Goal: Transaction & Acquisition: Purchase product/service

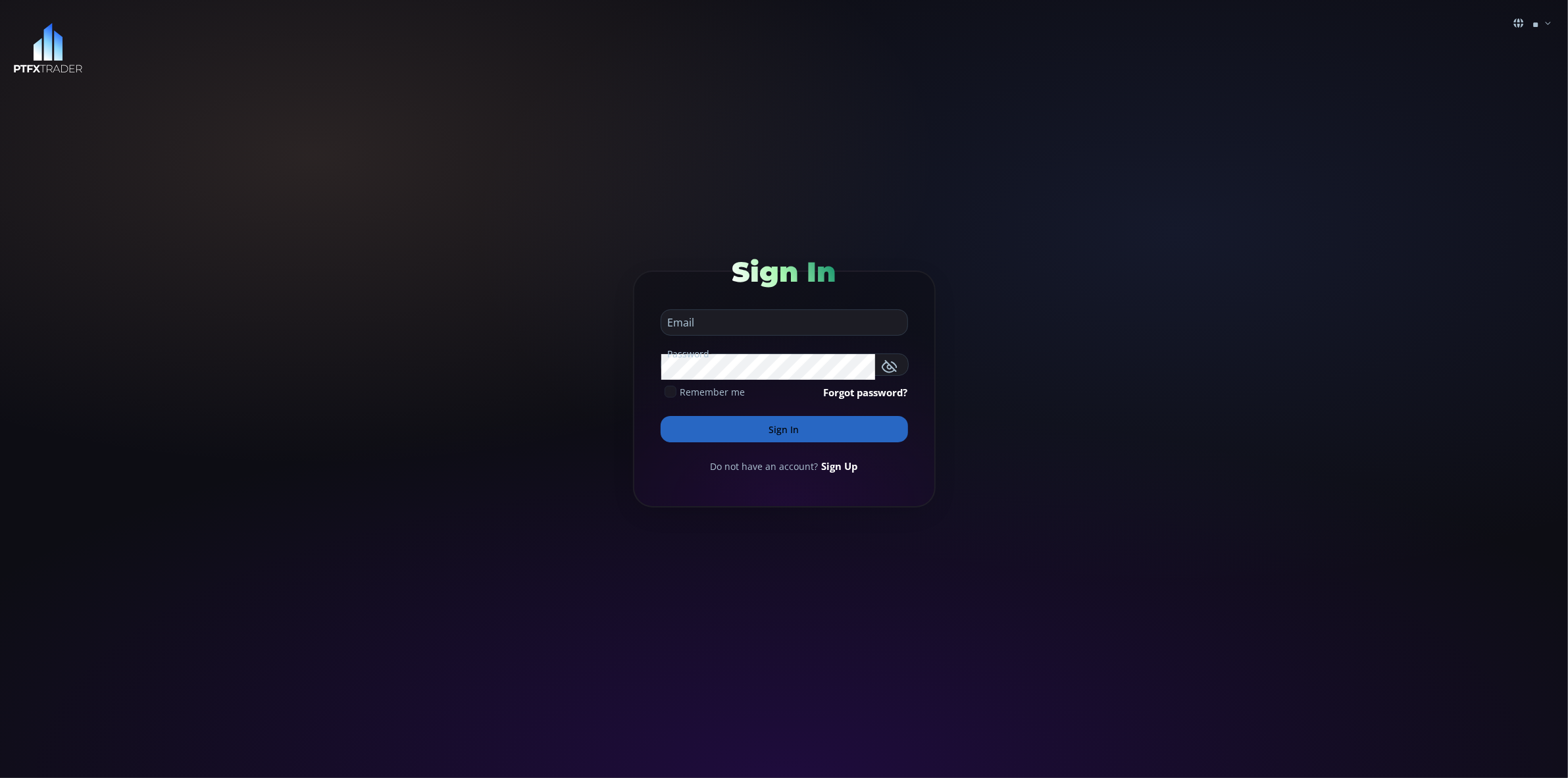
type input "**********"
click at [782, 430] on button "Sign In" at bounding box center [784, 428] width 248 height 26
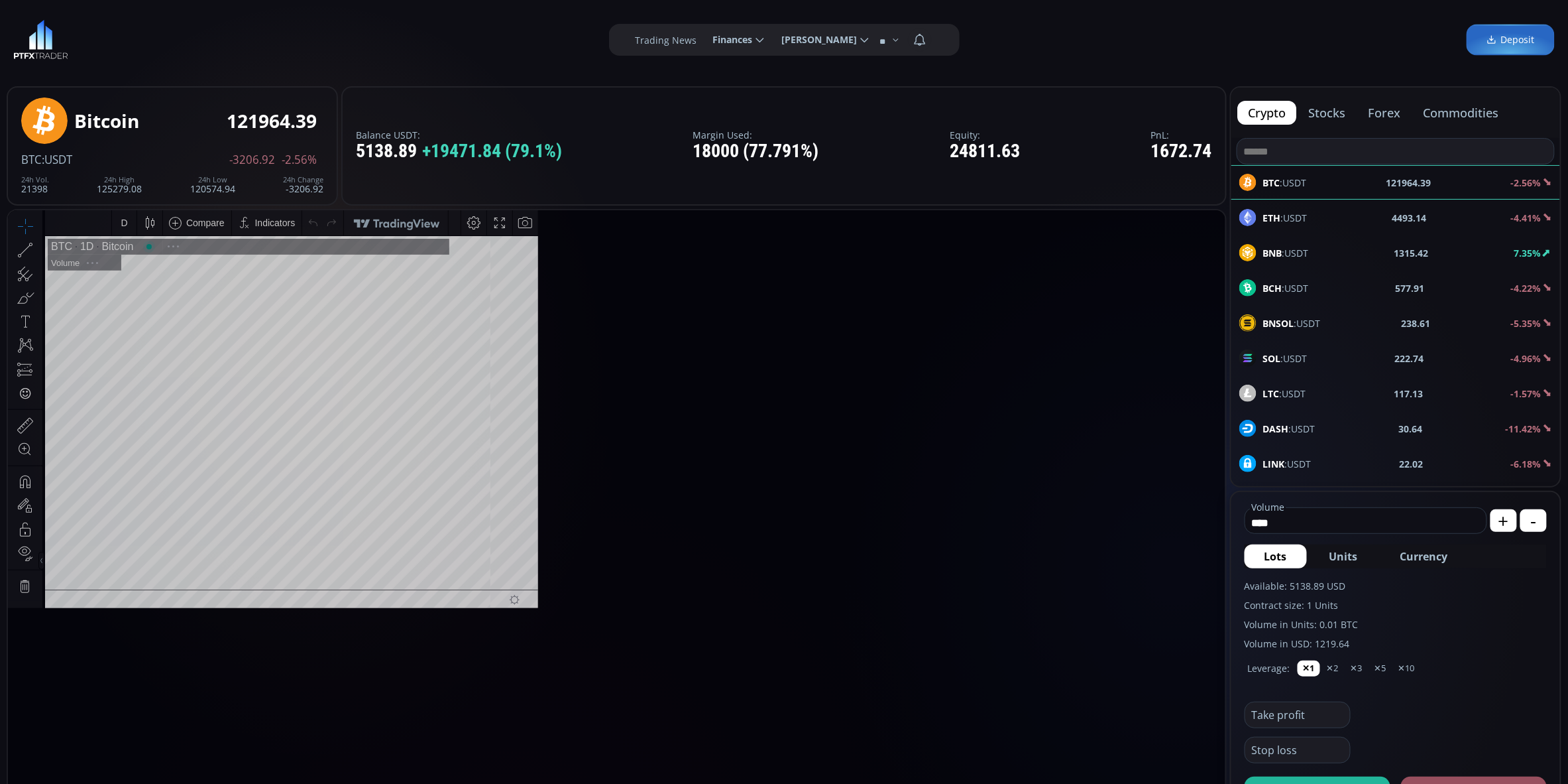
type input "********"
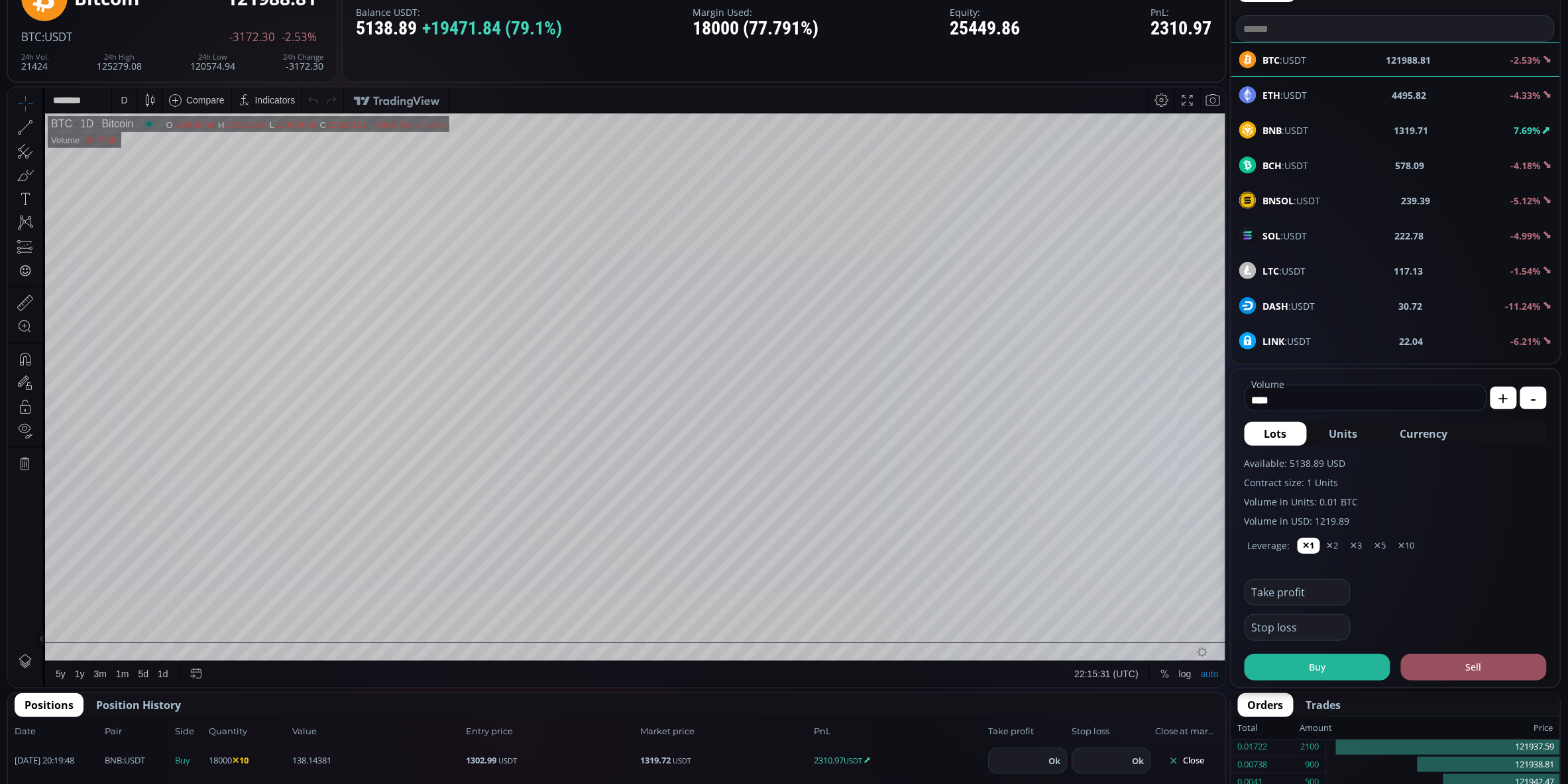
scroll to position [124, 0]
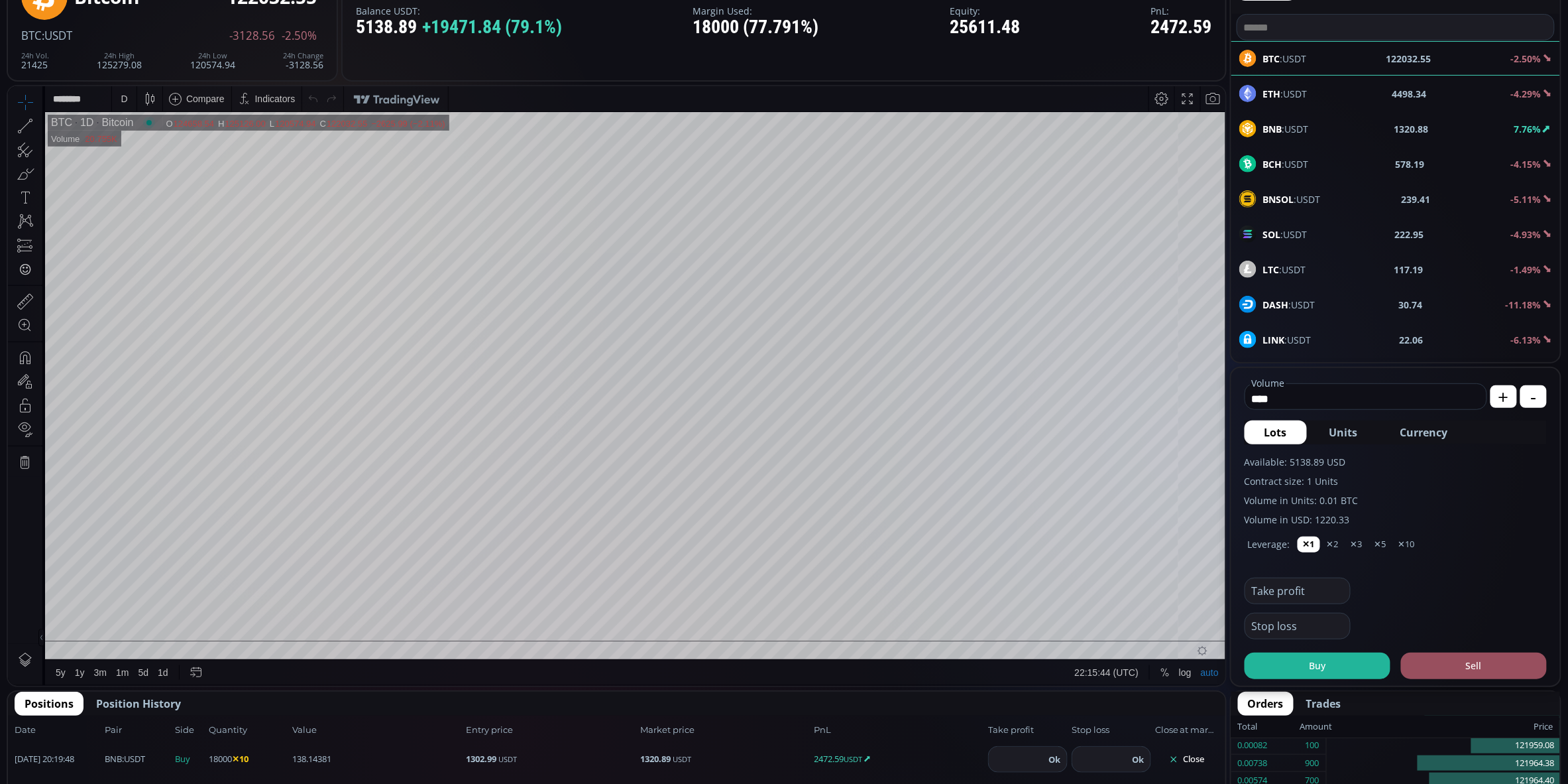
click at [1305, 124] on span "BNB :USDT" at bounding box center [1285, 129] width 46 height 14
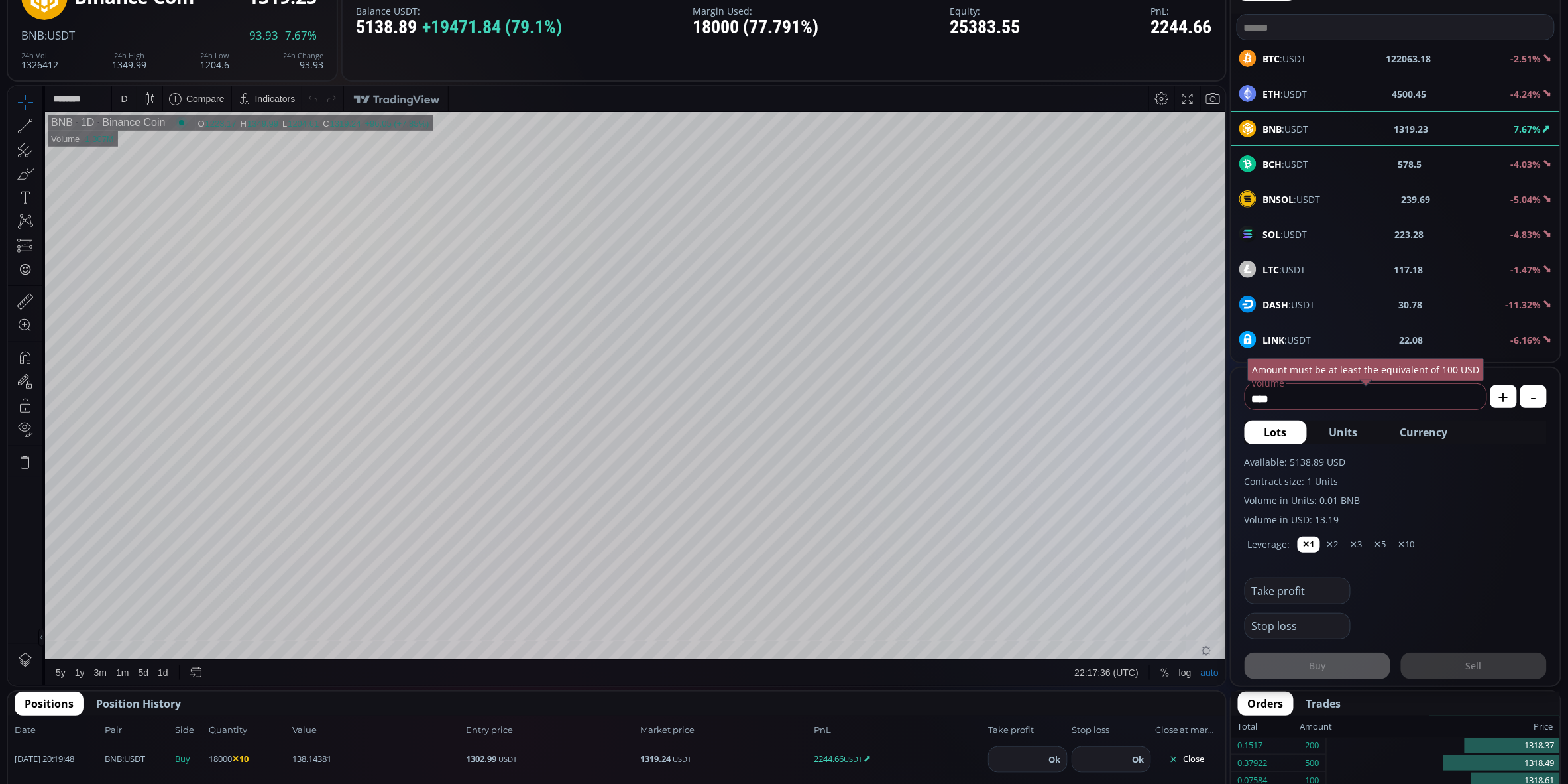
click at [124, 105] on div "D" at bounding box center [124, 98] width 12 height 25
click at [144, 259] on div "1 hour" at bounding box center [133, 256] width 26 height 11
click at [133, 97] on div "1 h" at bounding box center [124, 98] width 25 height 25
click at [154, 215] on div "30 minutes" at bounding box center [142, 210] width 45 height 11
click at [121, 100] on div "30 m" at bounding box center [127, 98] width 18 height 11
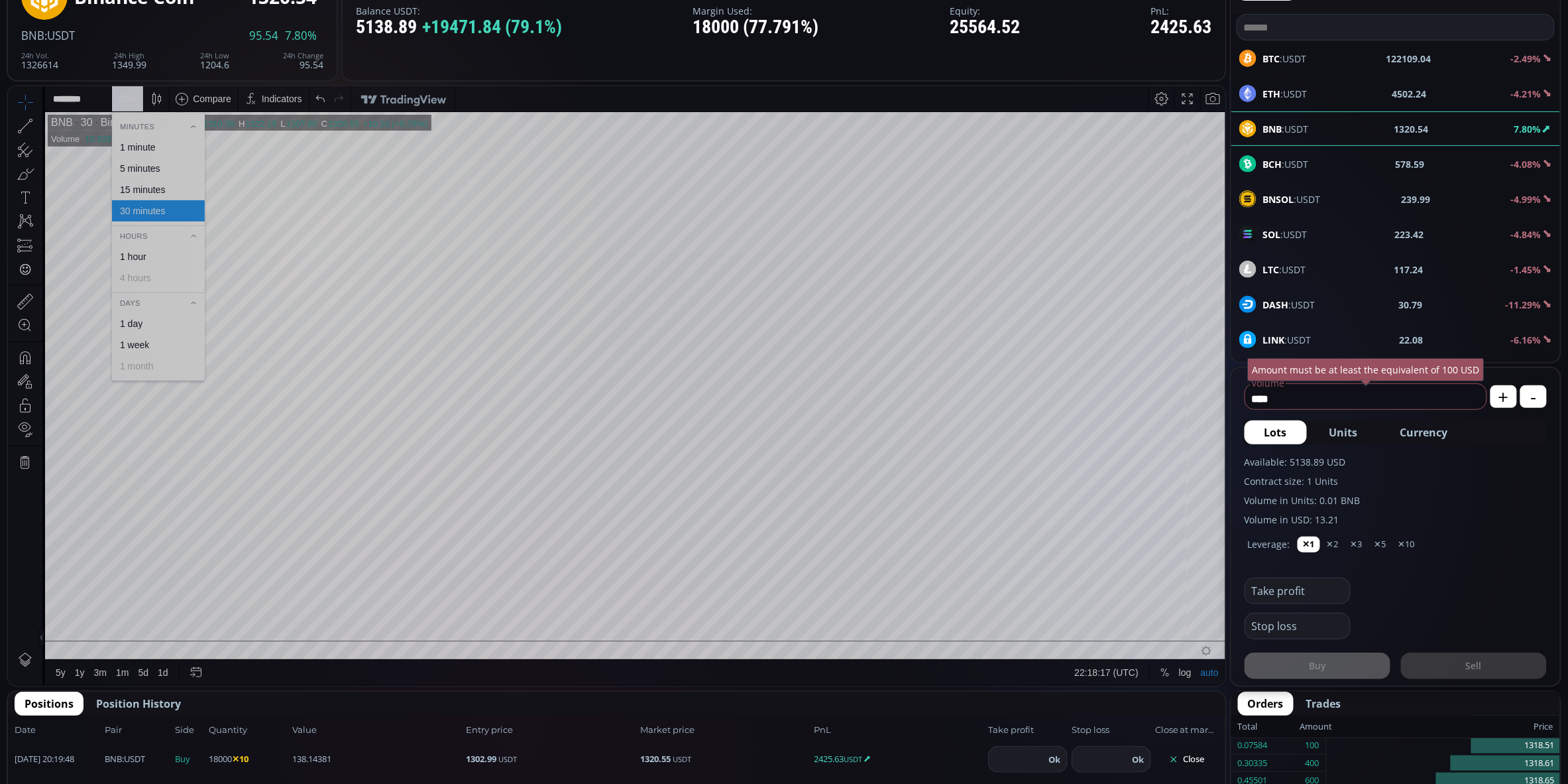
click at [143, 189] on div "15 minutes" at bounding box center [142, 189] width 45 height 11
click at [124, 97] on div "15 m" at bounding box center [127, 98] width 18 height 11
click at [141, 148] on div "1 minute" at bounding box center [137, 147] width 36 height 11
click at [130, 100] on div "1 m" at bounding box center [125, 98] width 12 height 11
click at [1333, 56] on div "BTC :USDT 122030.49 -2.51%" at bounding box center [1395, 58] width 313 height 17
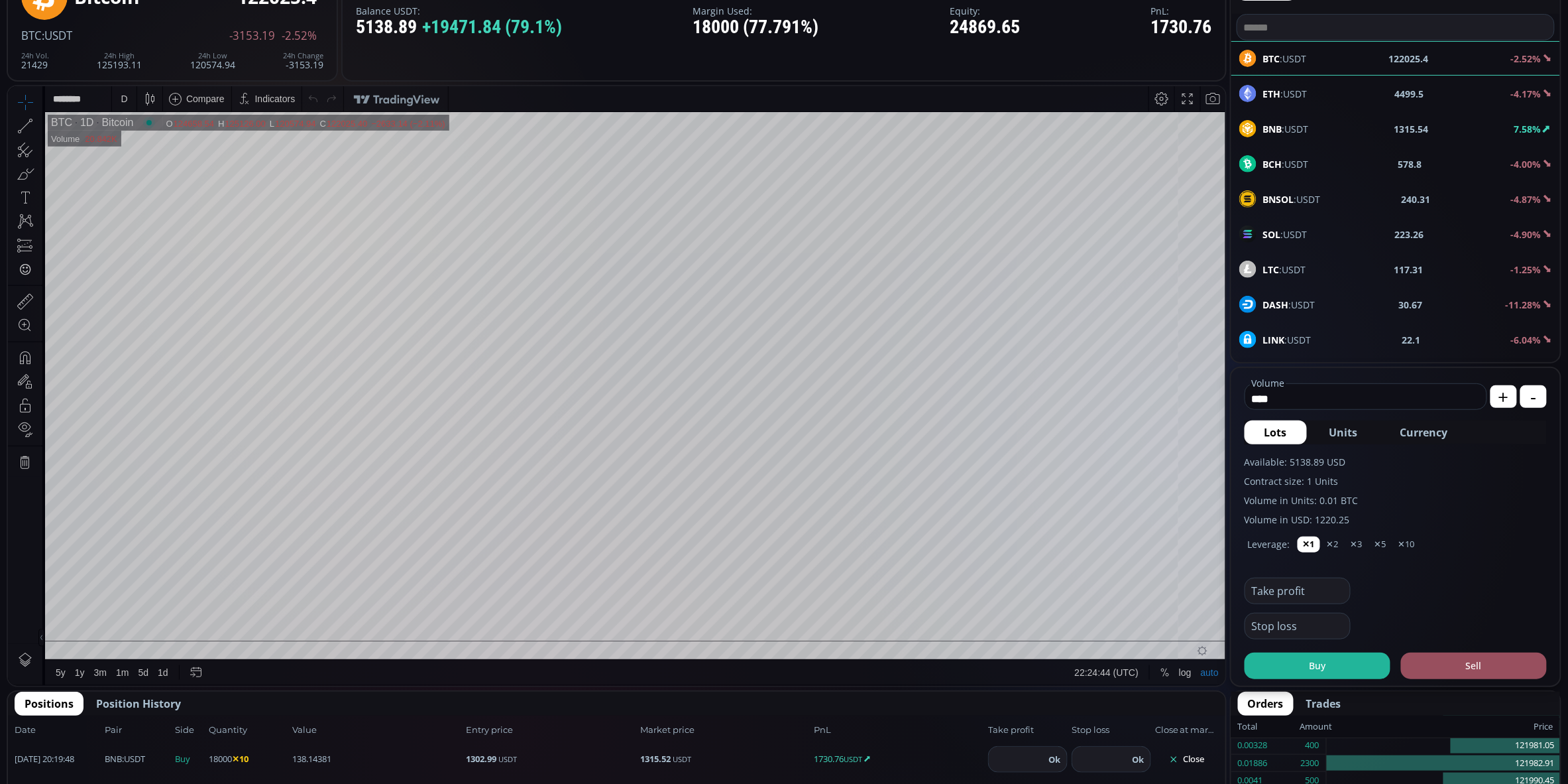
click at [1302, 122] on span "BNB :USDT" at bounding box center [1285, 129] width 46 height 14
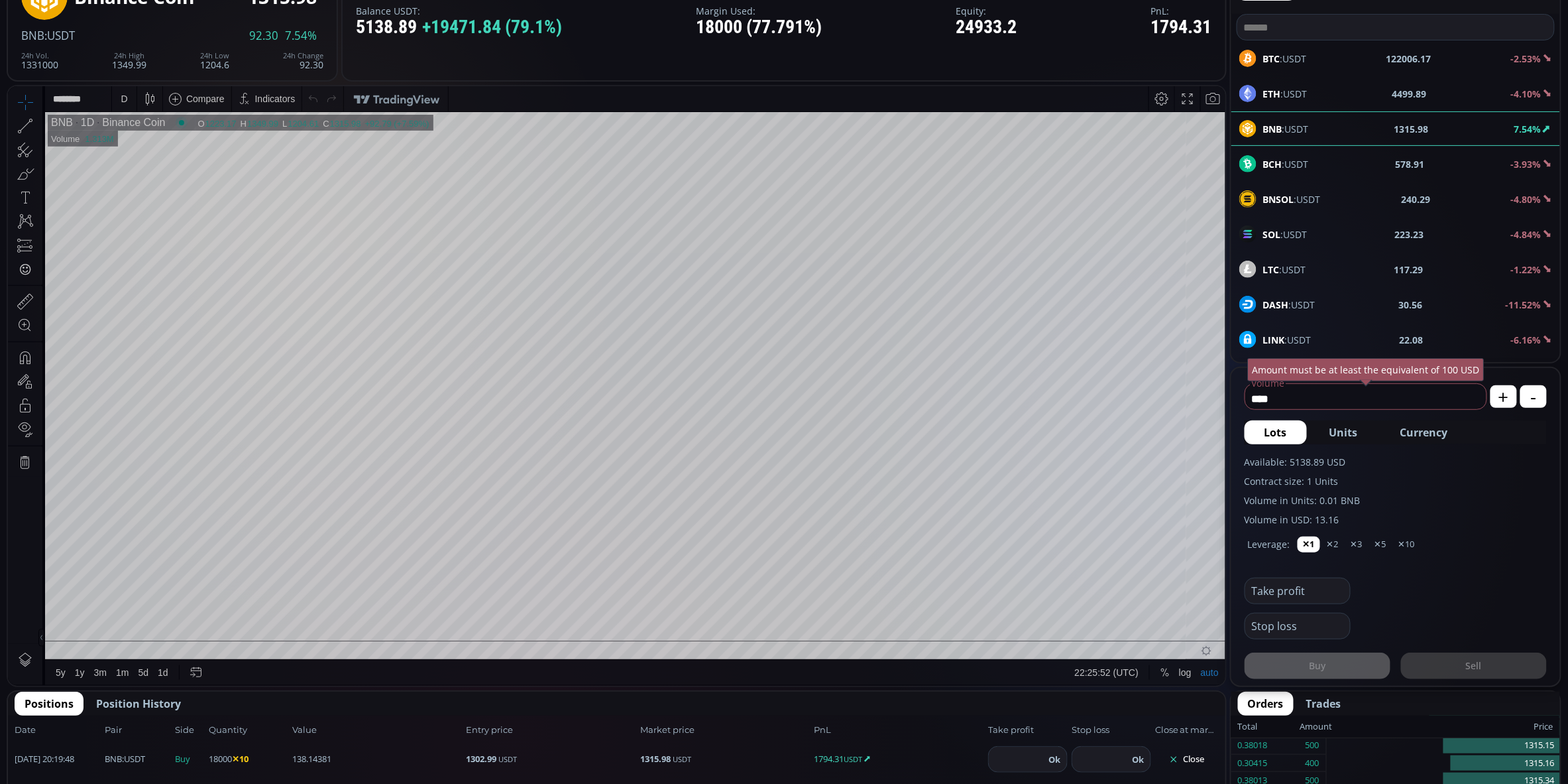
click at [124, 100] on div "D" at bounding box center [124, 98] width 7 height 11
click at [144, 256] on div "1 hour" at bounding box center [133, 256] width 26 height 11
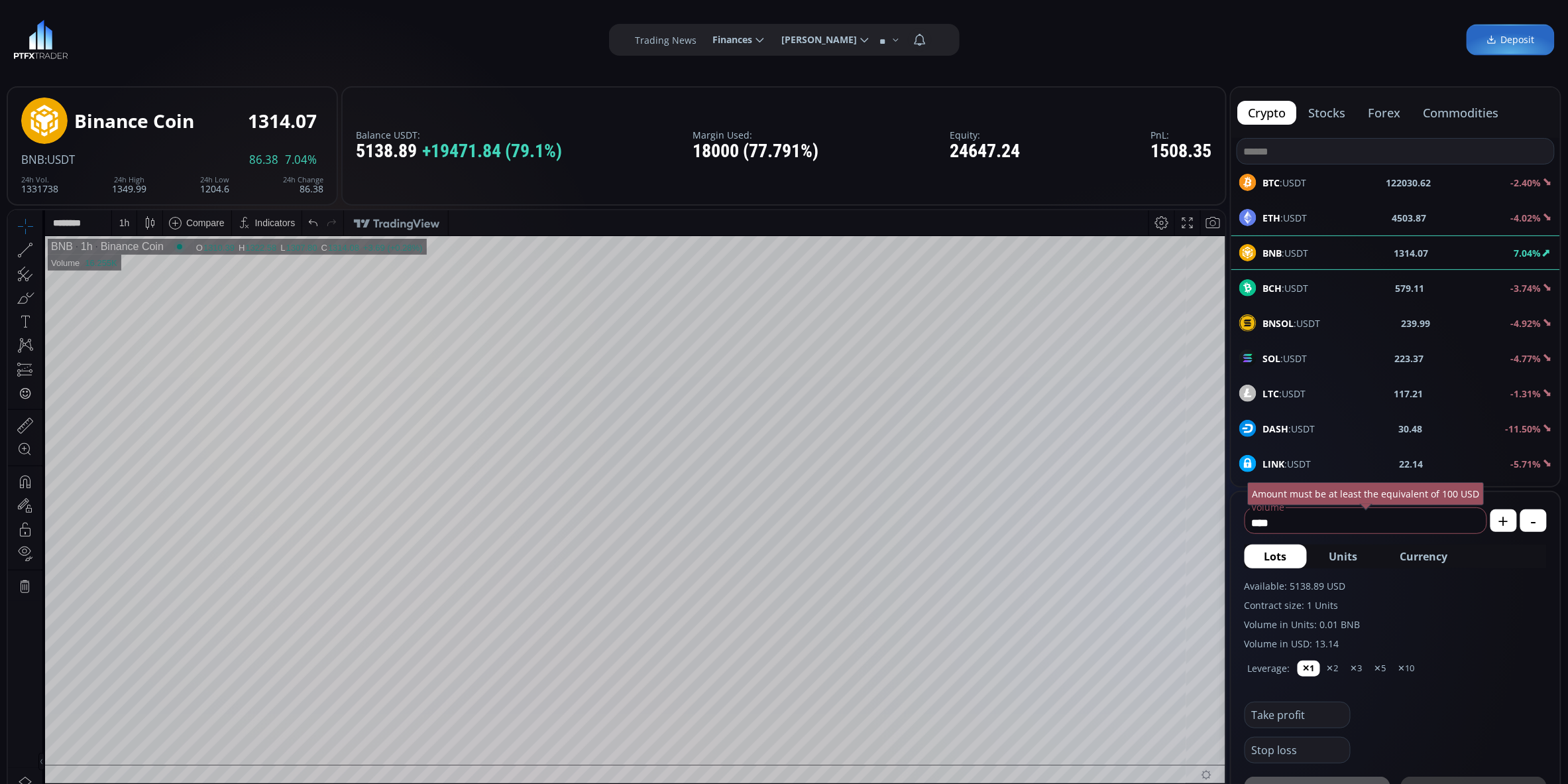
scroll to position [177, 0]
click at [125, 218] on div "1 h" at bounding box center [124, 222] width 11 height 11
click at [144, 335] on div "30 minutes" at bounding box center [142, 334] width 45 height 11
click at [130, 218] on div "30 m" at bounding box center [127, 222] width 18 height 11
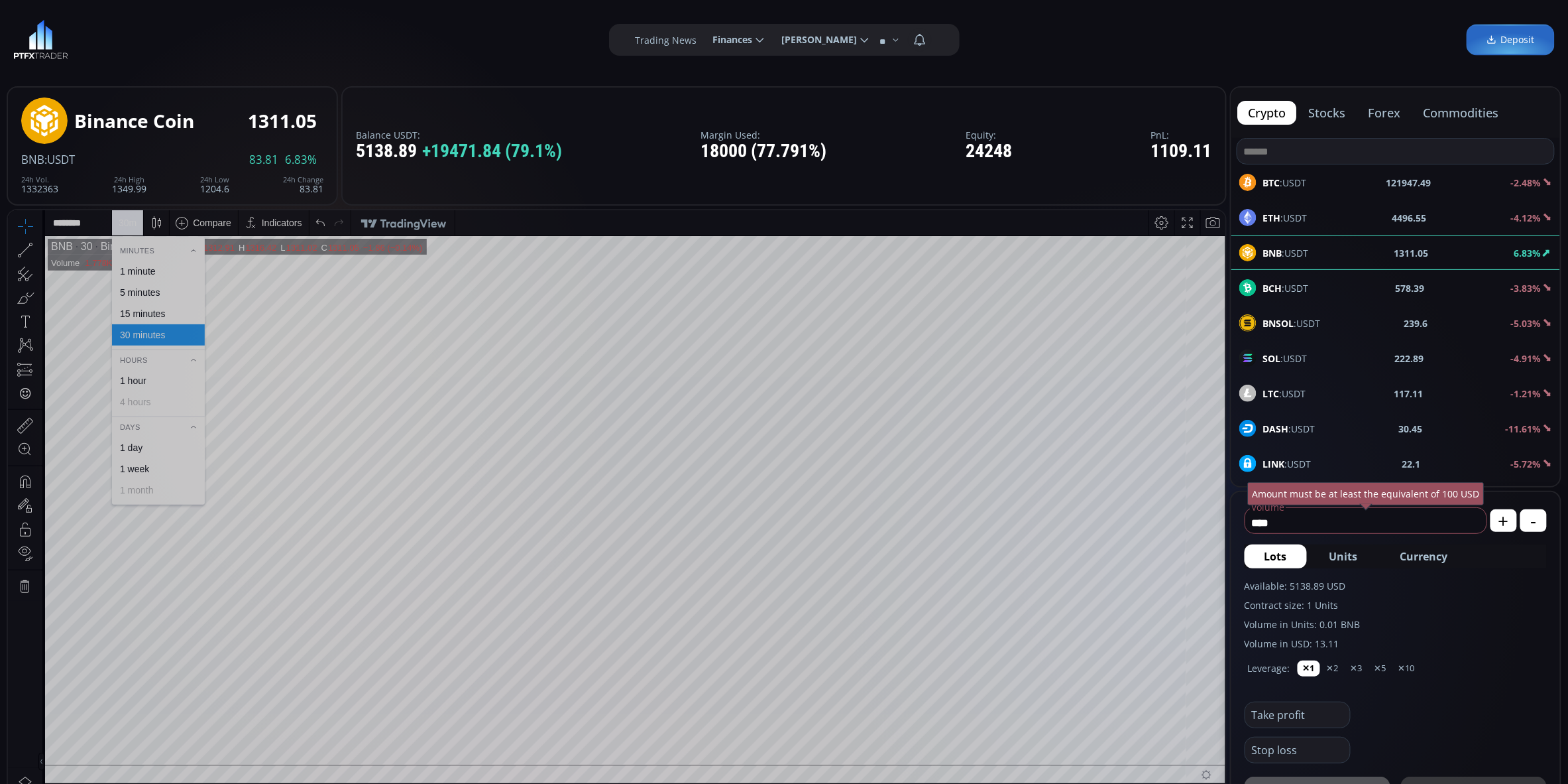
click at [146, 312] on div "15 minutes" at bounding box center [142, 313] width 45 height 11
click at [134, 216] on div "15 m" at bounding box center [127, 222] width 18 height 25
click at [152, 293] on div "5 minutes" at bounding box center [140, 292] width 40 height 11
click at [130, 226] on div "5 m" at bounding box center [125, 222] width 12 height 11
click at [143, 270] on div "1 minute" at bounding box center [137, 270] width 36 height 11
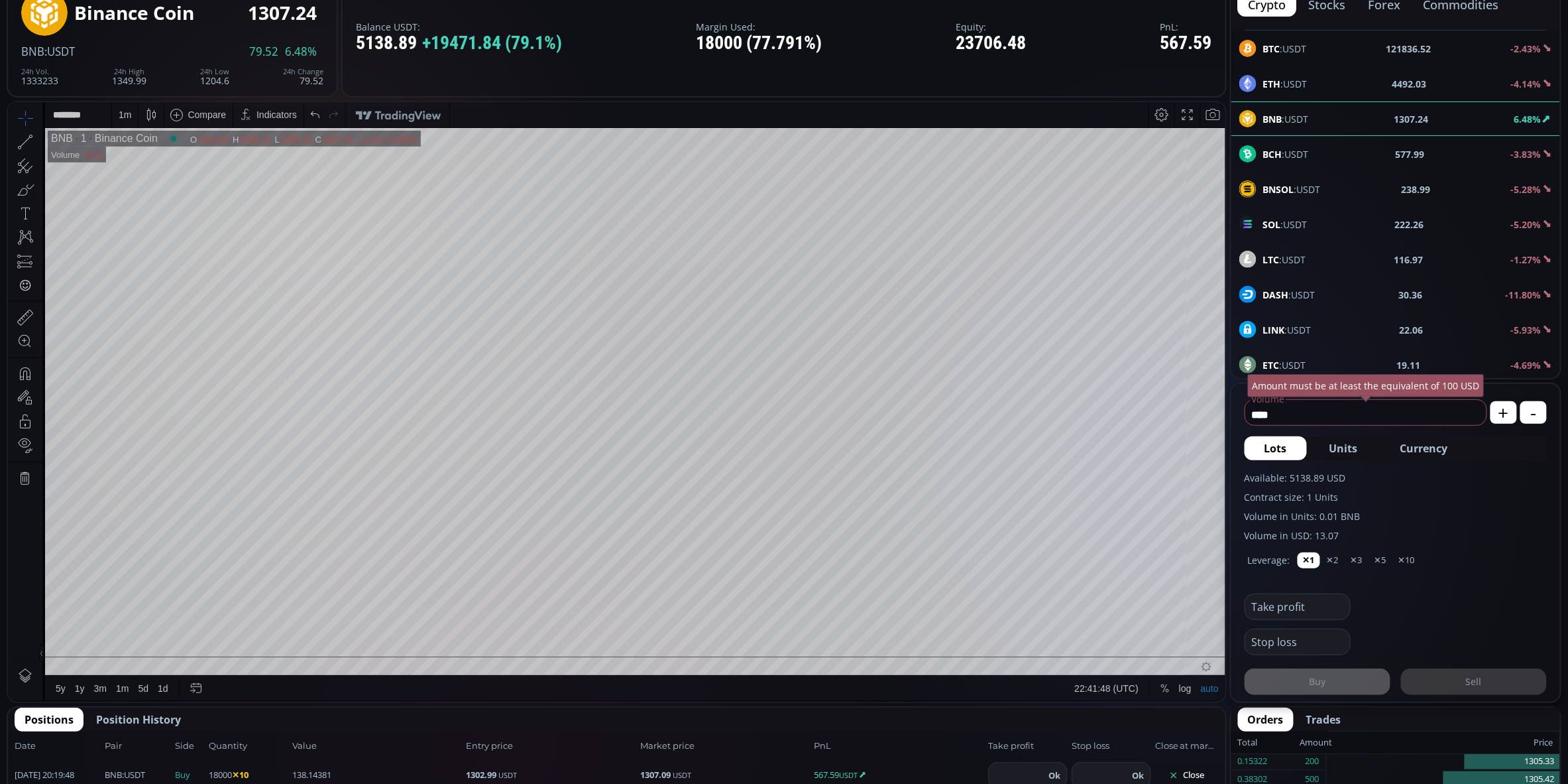
scroll to position [106, 0]
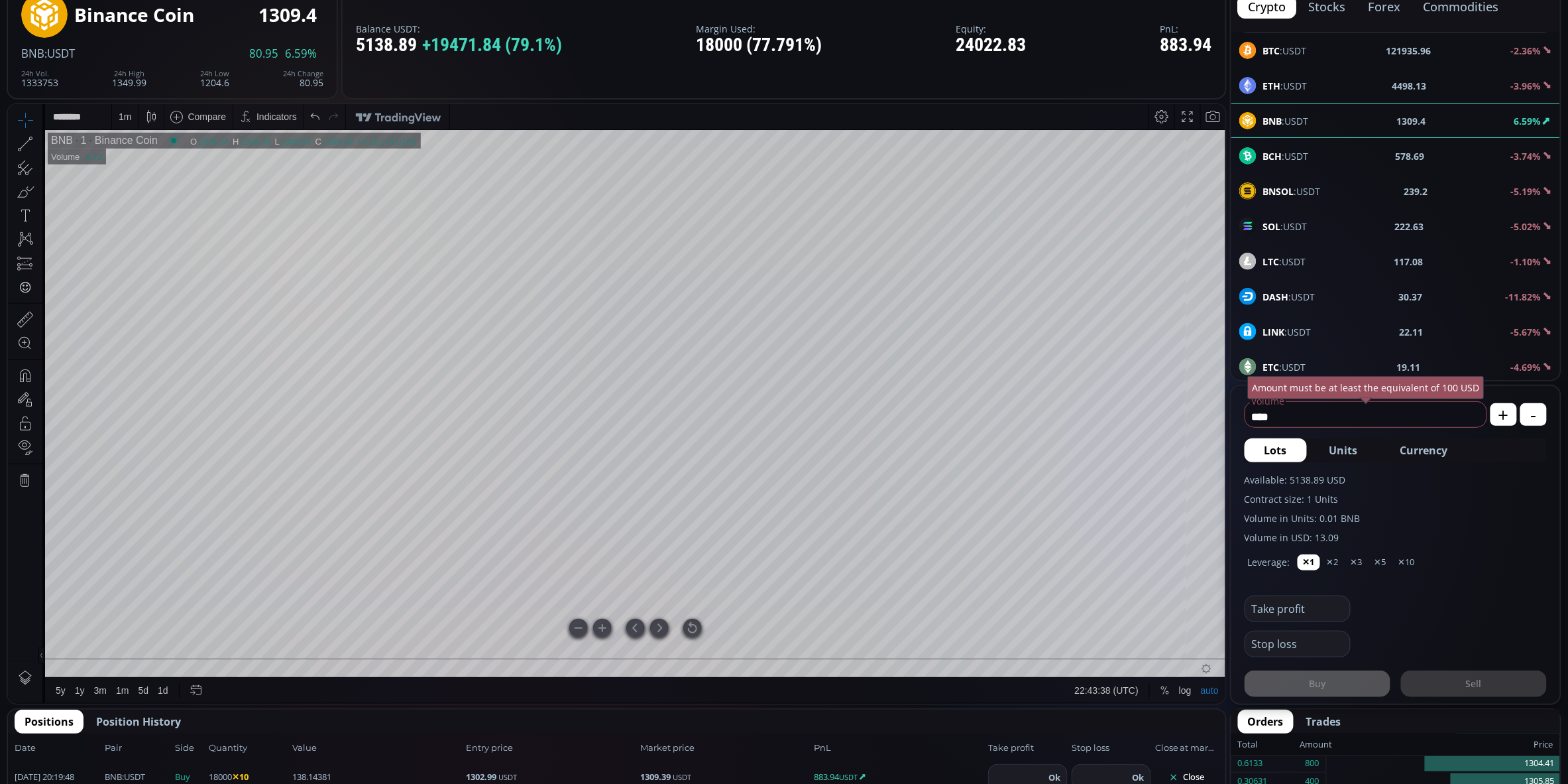
click at [695, 630] on div at bounding box center [693, 627] width 19 height 19
click at [693, 629] on div at bounding box center [693, 627] width 19 height 19
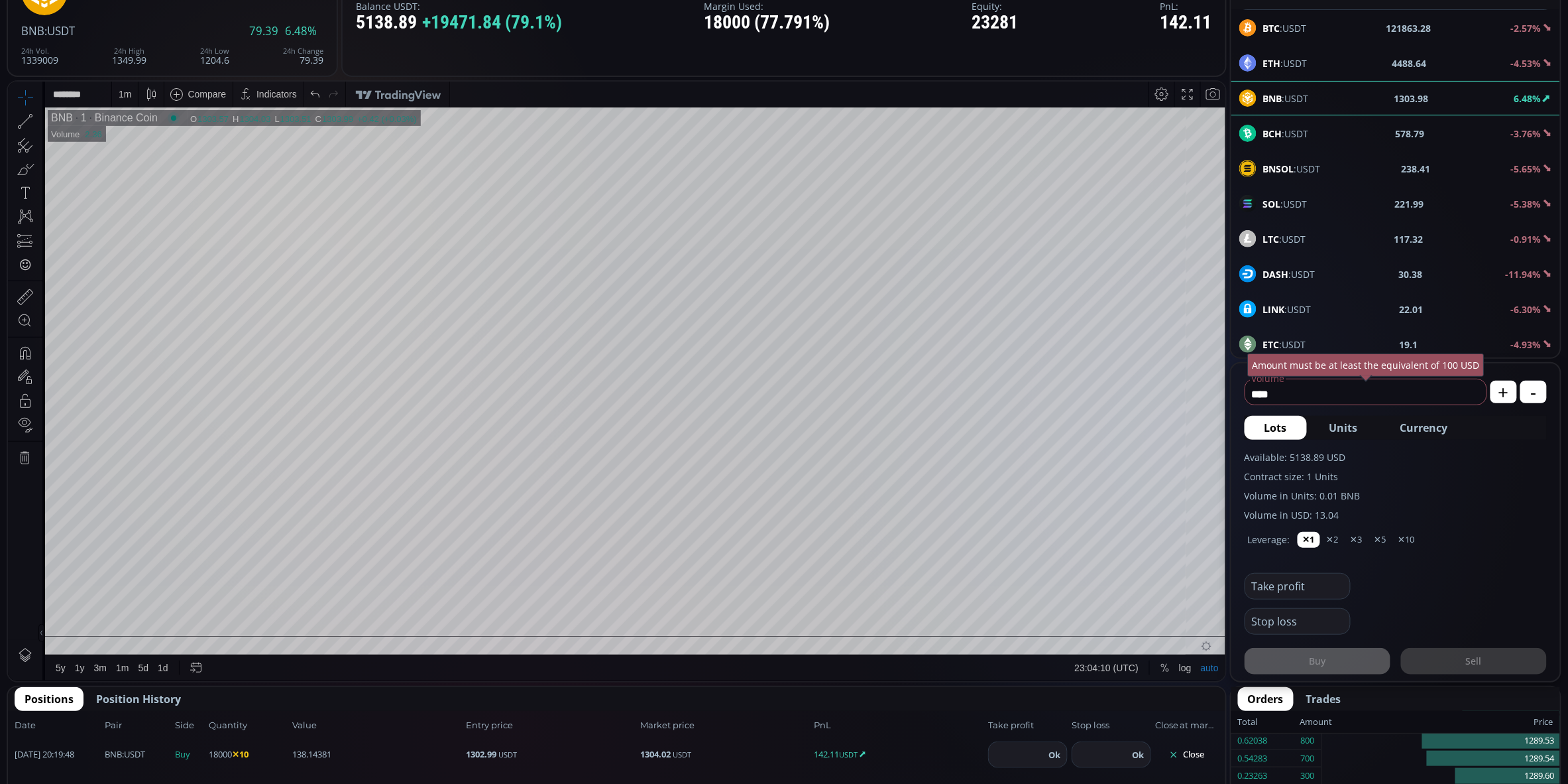
scroll to position [130, 0]
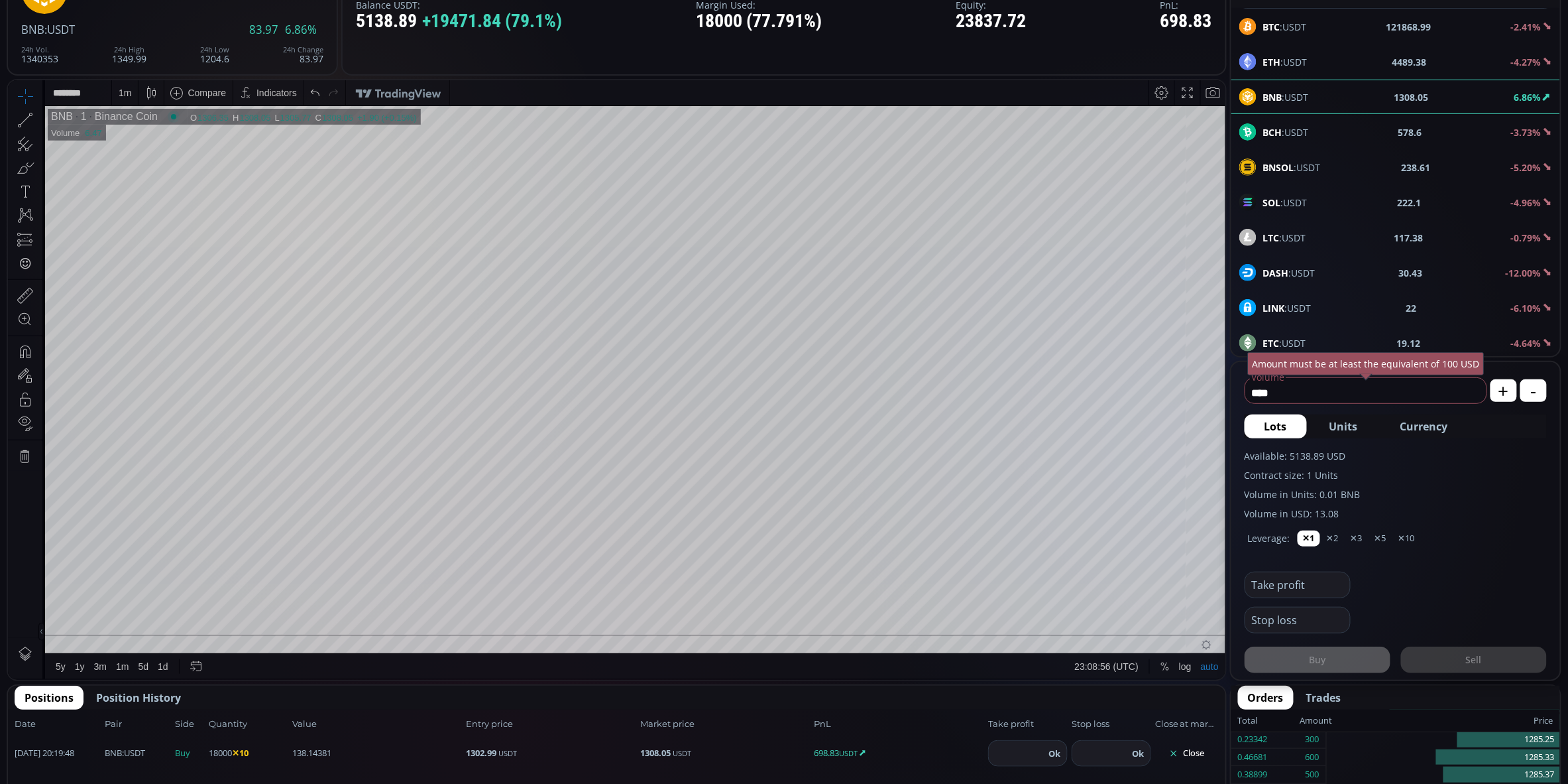
click at [1182, 749] on button "Close" at bounding box center [1187, 752] width 63 height 21
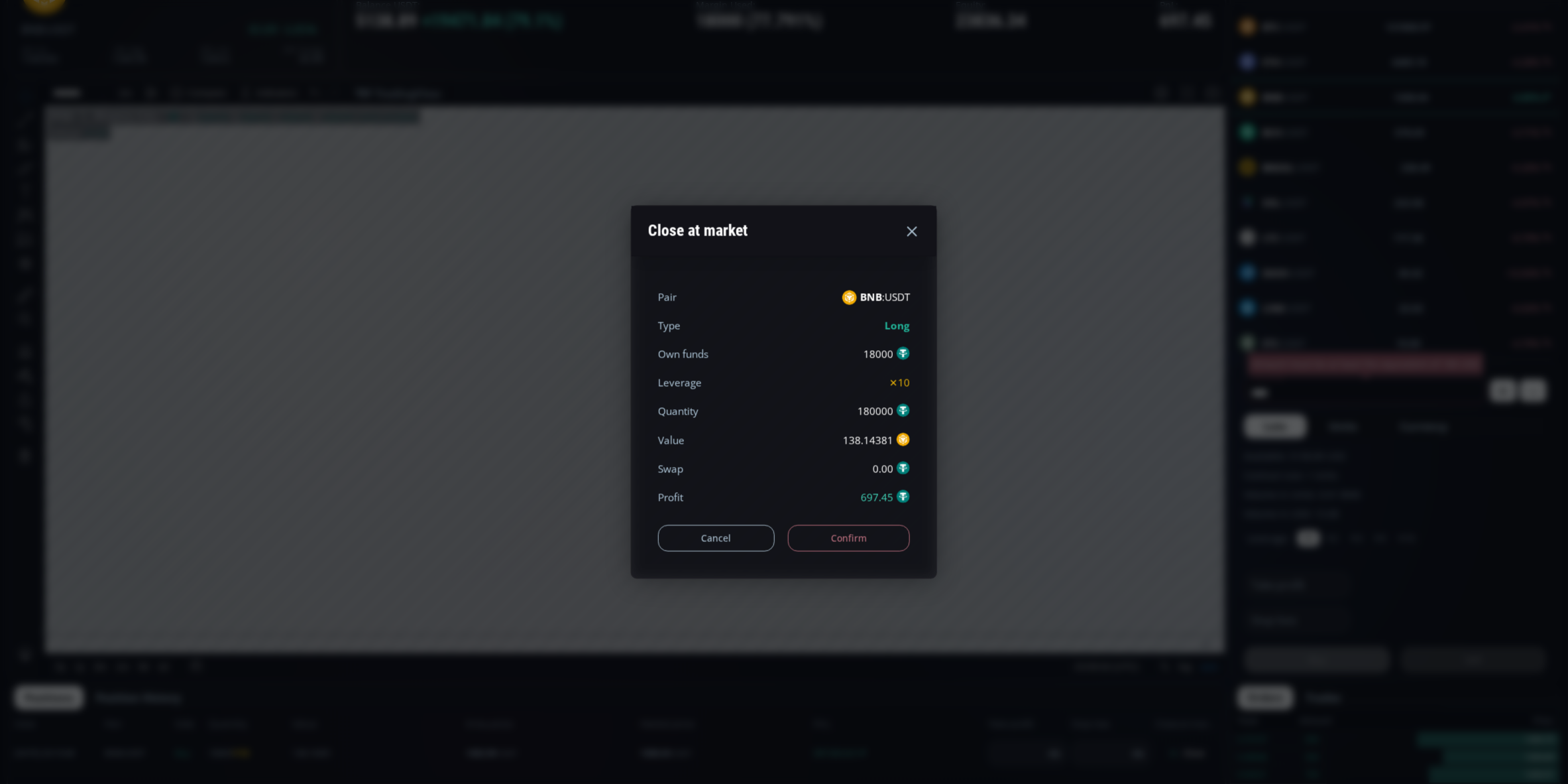
click at [851, 535] on button "Confirm" at bounding box center [849, 538] width 123 height 26
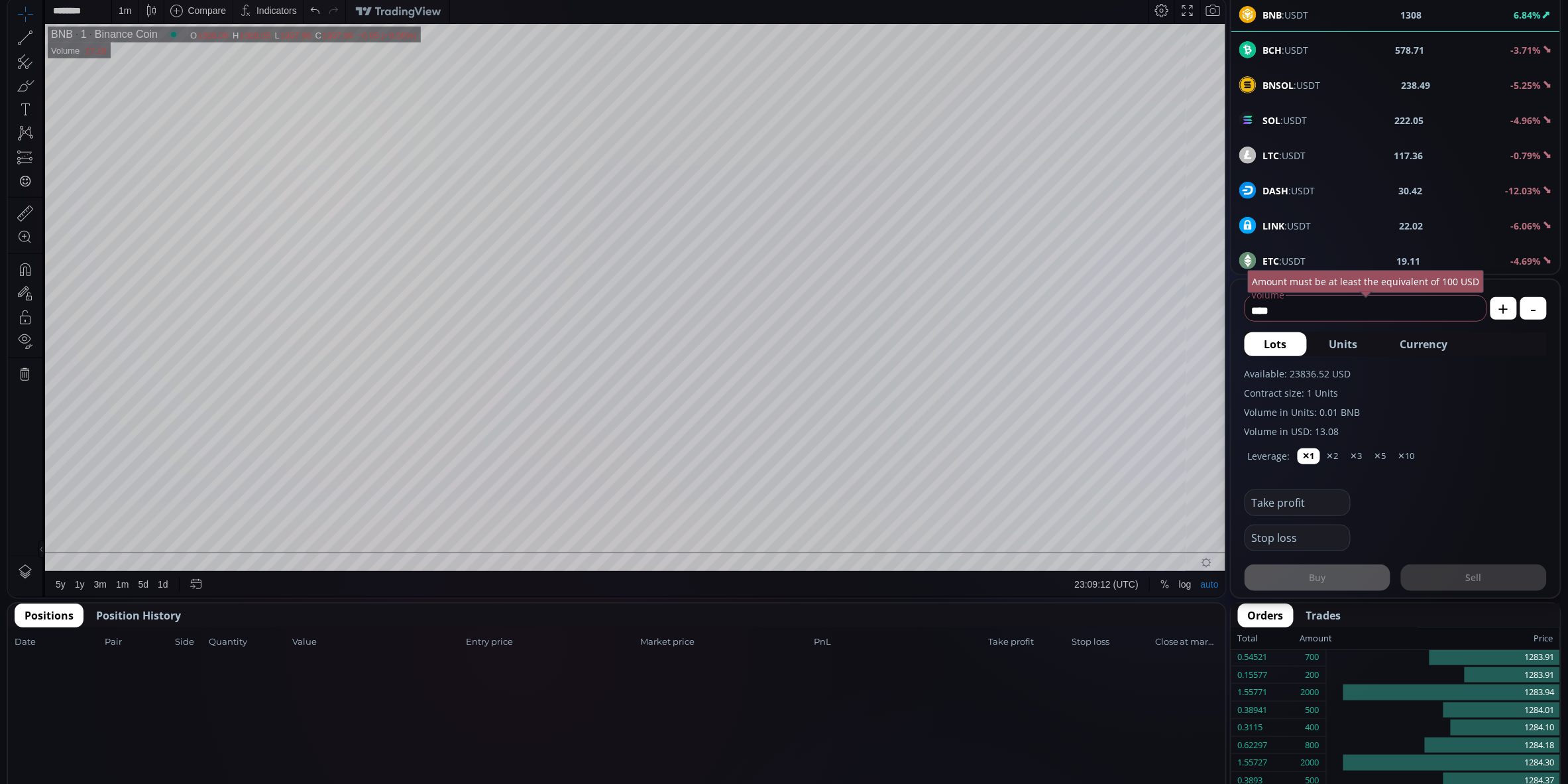
scroll to position [289, 0]
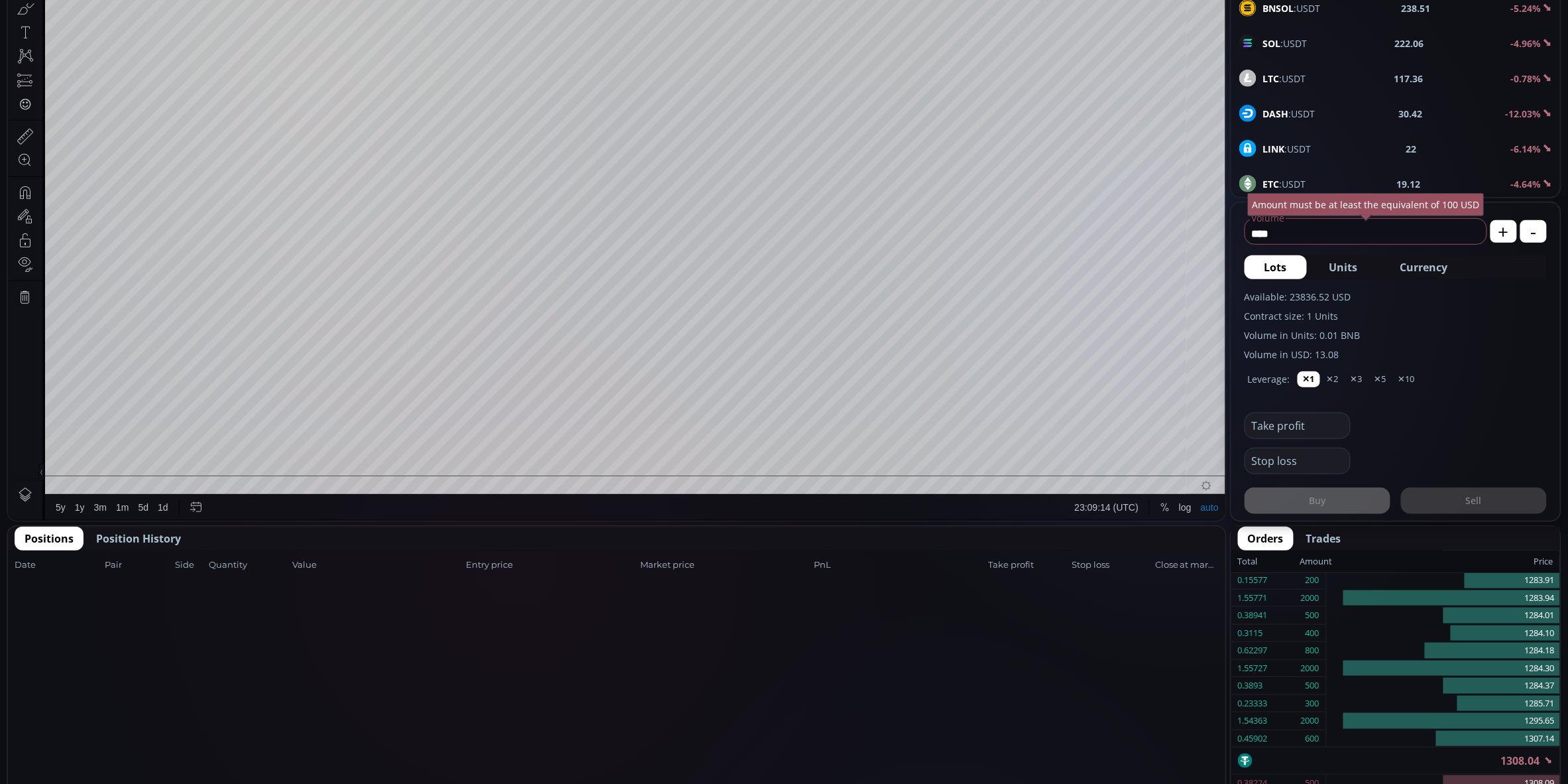
click at [159, 535] on span "Position History" at bounding box center [138, 538] width 85 height 16
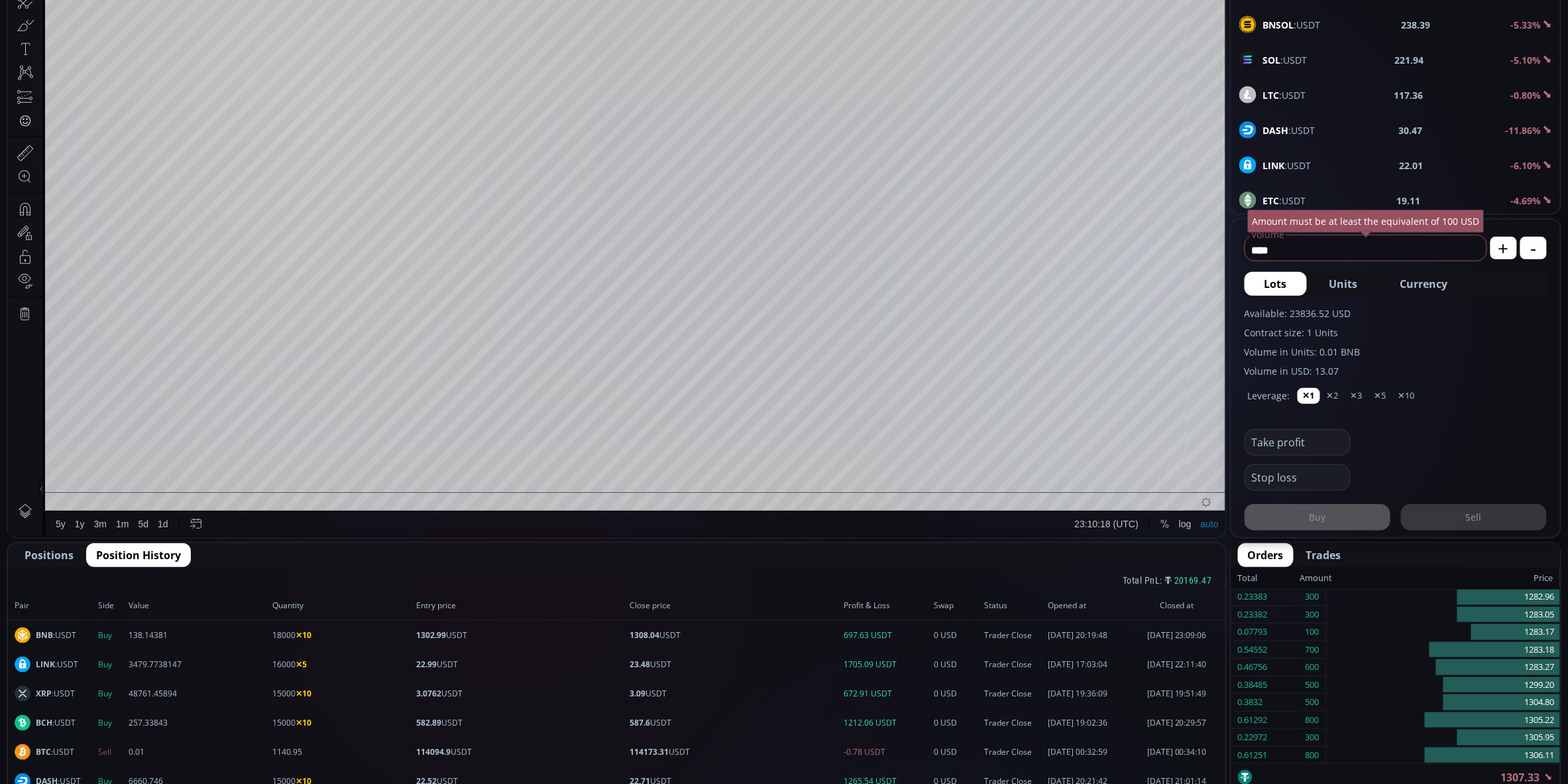
scroll to position [273, 0]
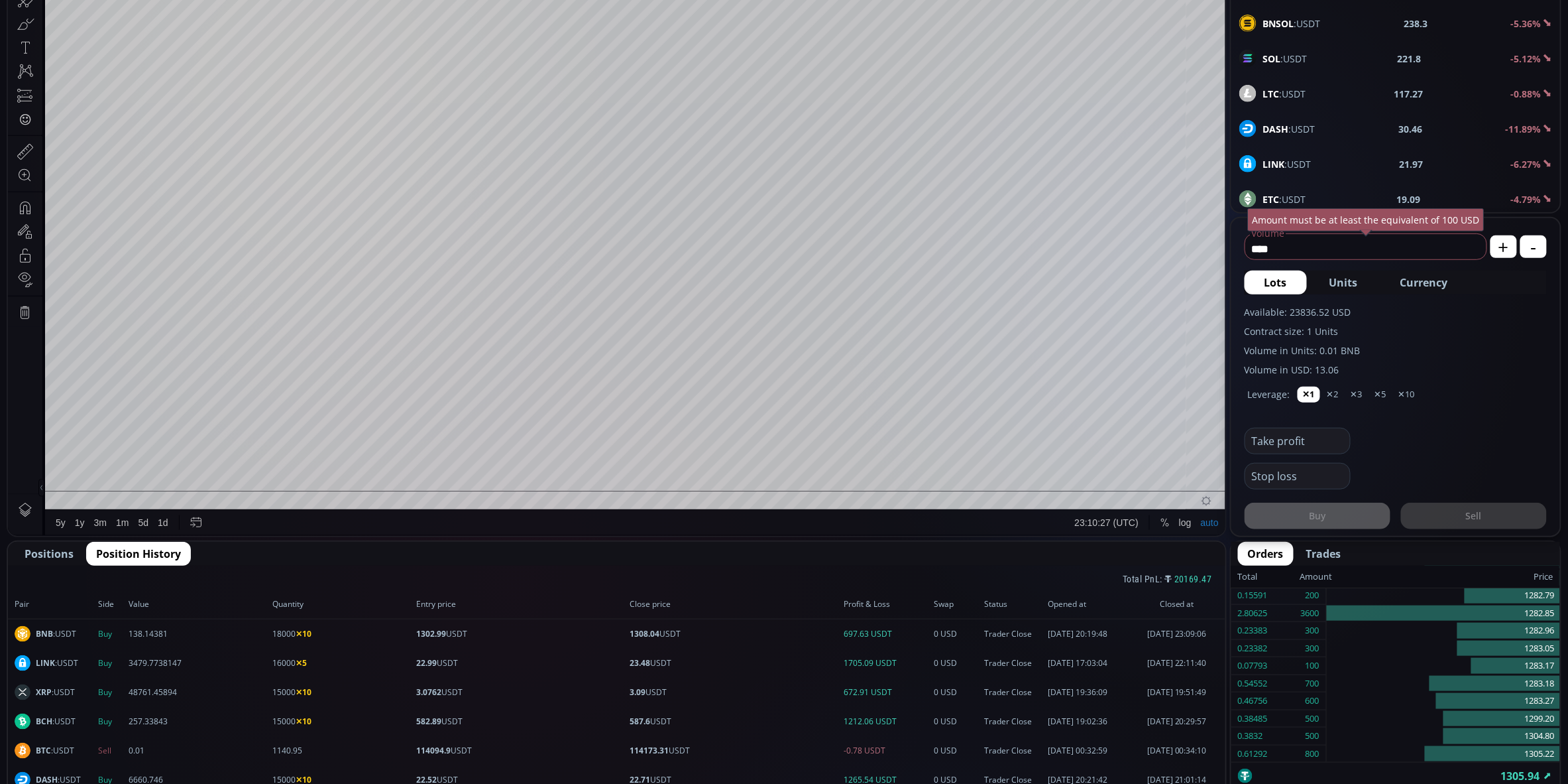
click at [1157, 604] on span "Closed at" at bounding box center [1177, 603] width 83 height 12
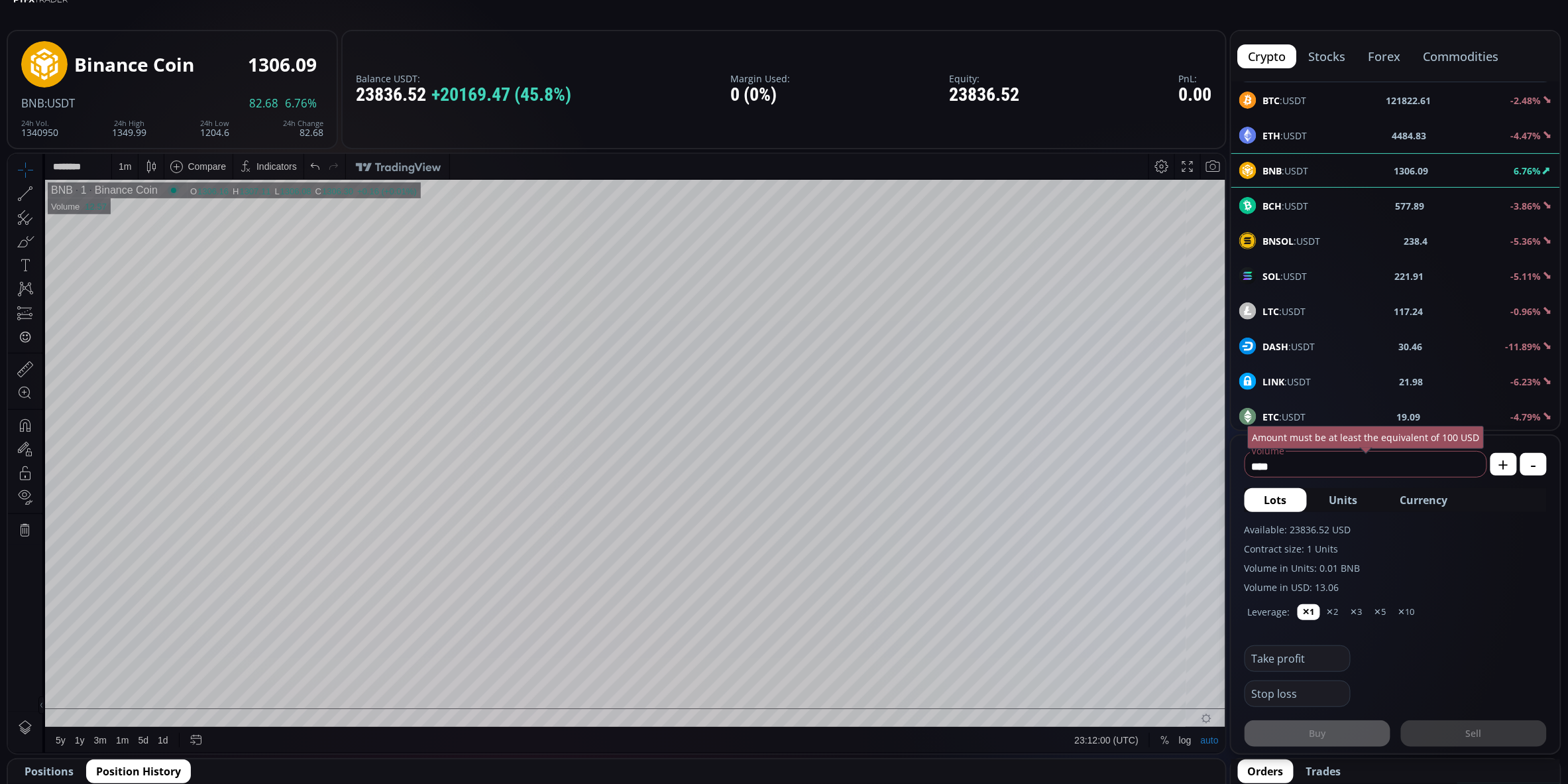
scroll to position [30, 0]
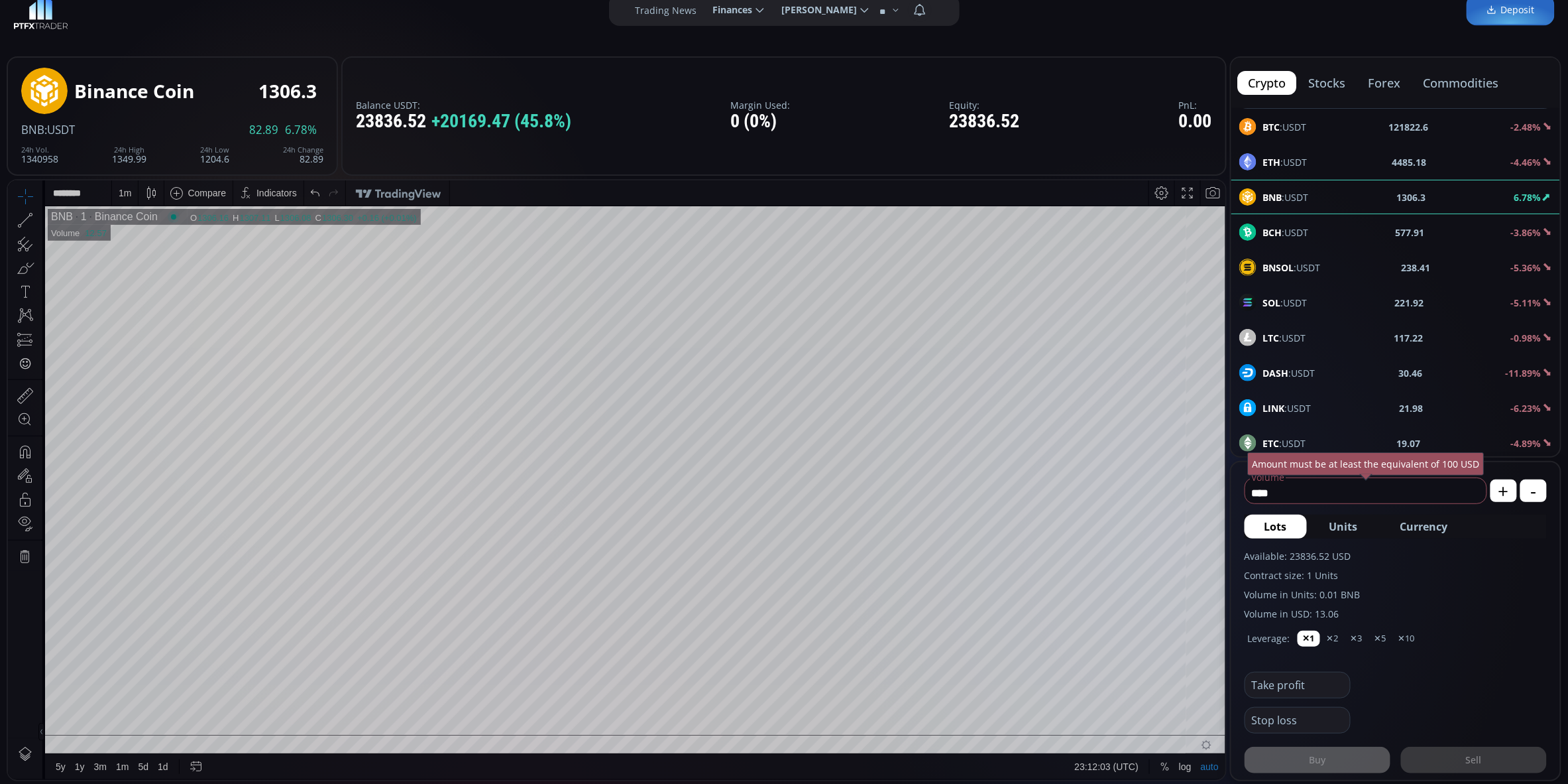
click at [1293, 121] on span "BTC :USDT" at bounding box center [1285, 127] width 44 height 14
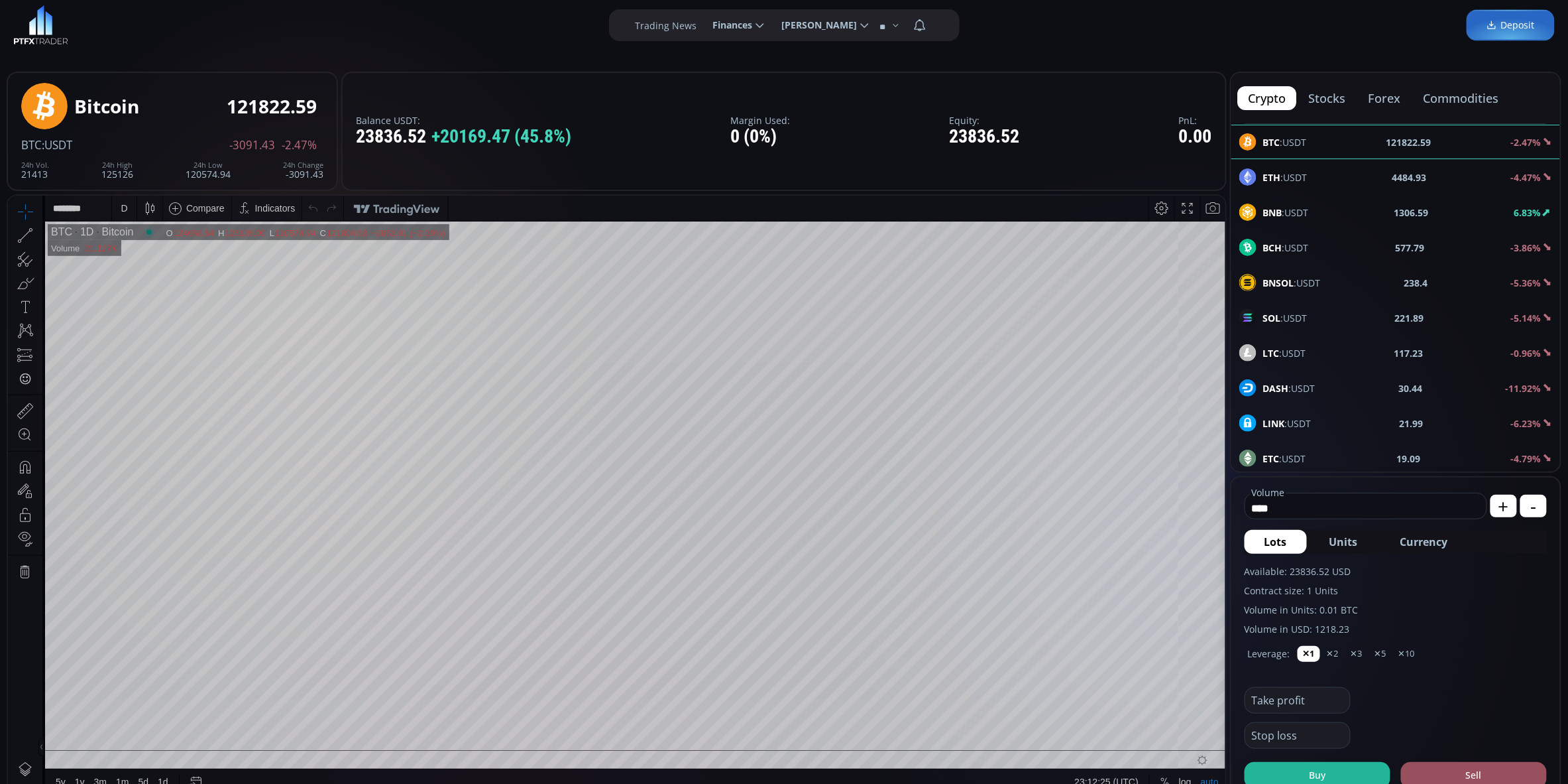
scroll to position [14, 0]
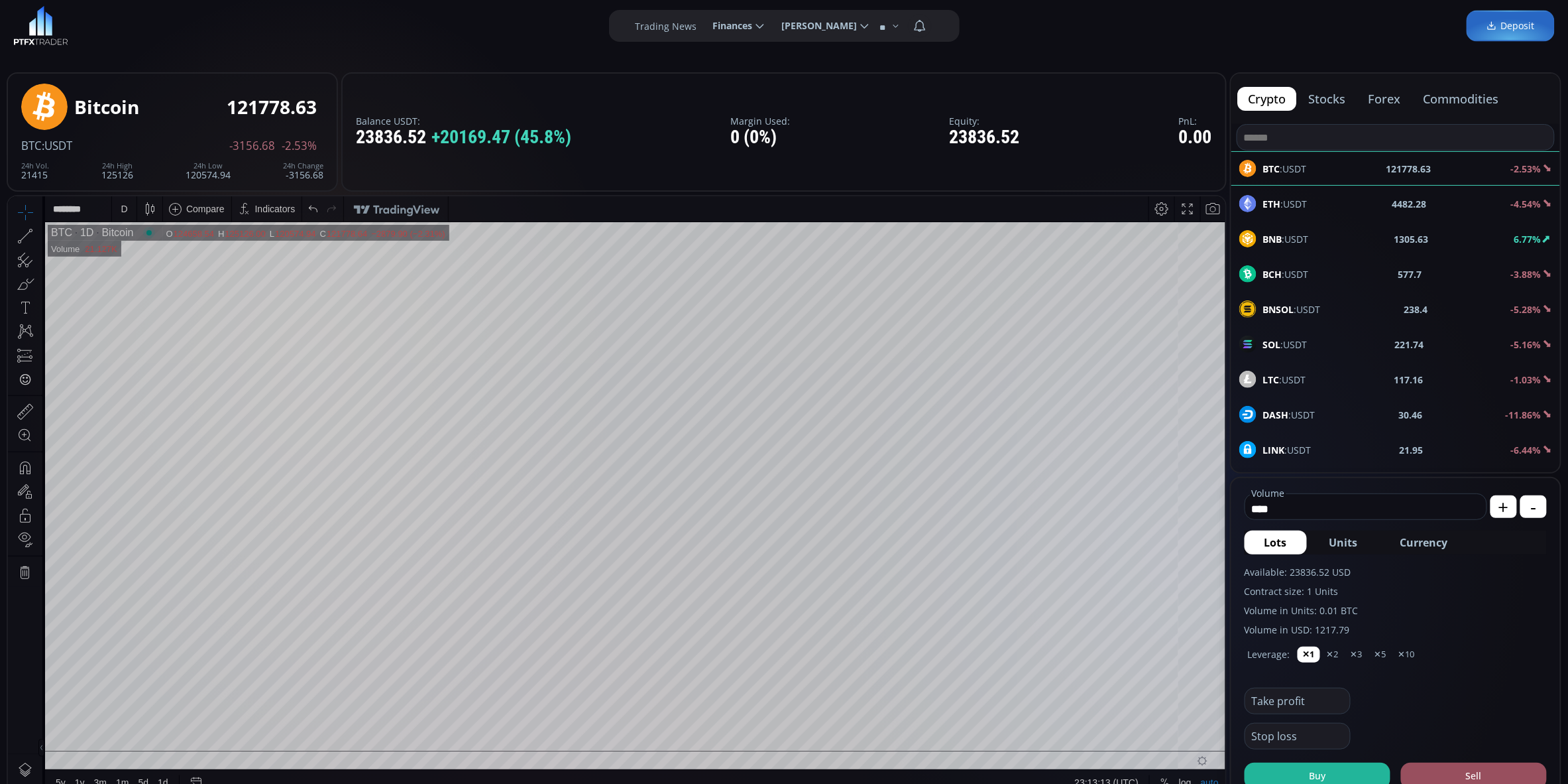
scroll to position [25, 0]
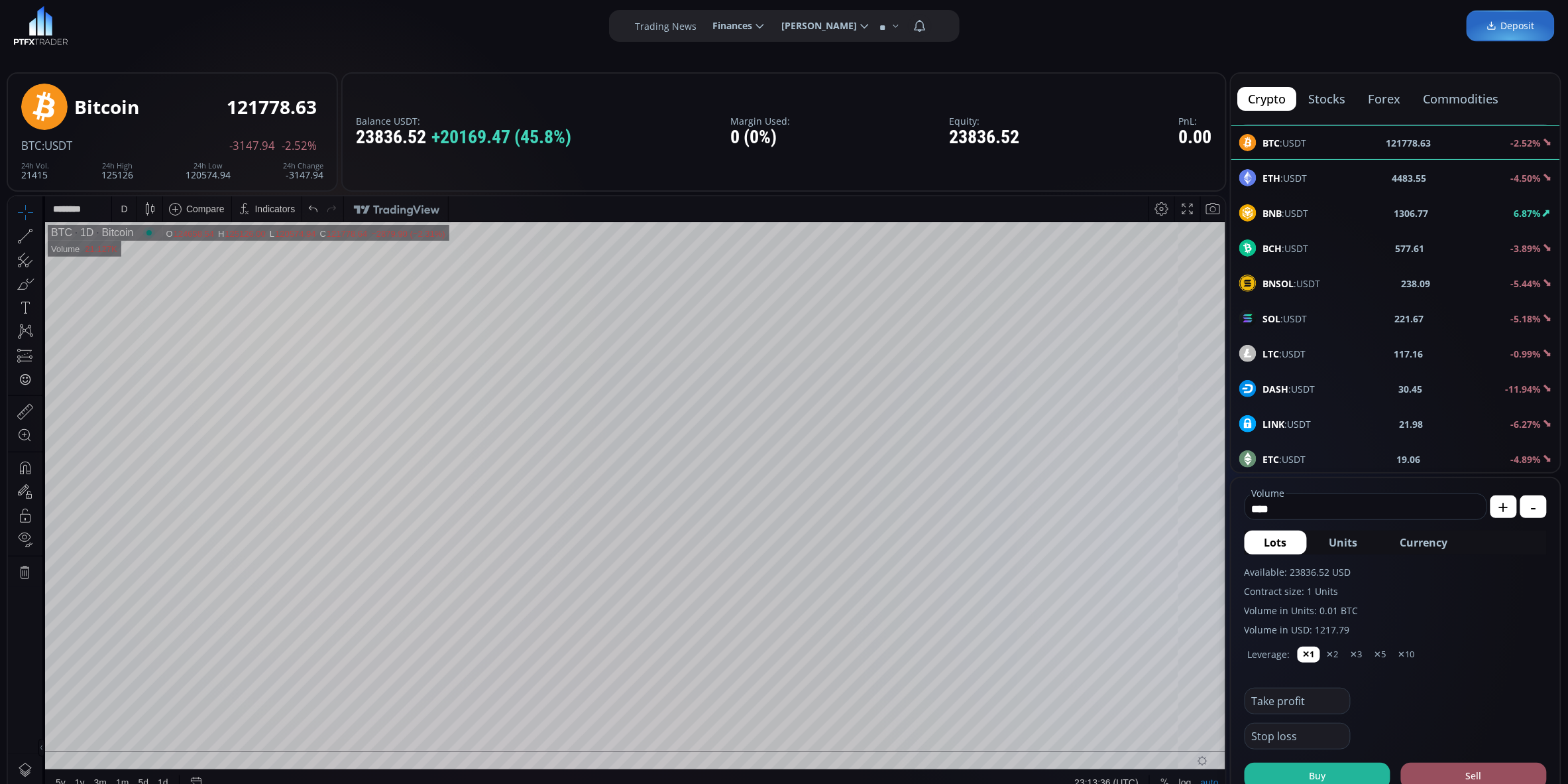
click at [125, 212] on div "D" at bounding box center [124, 209] width 7 height 11
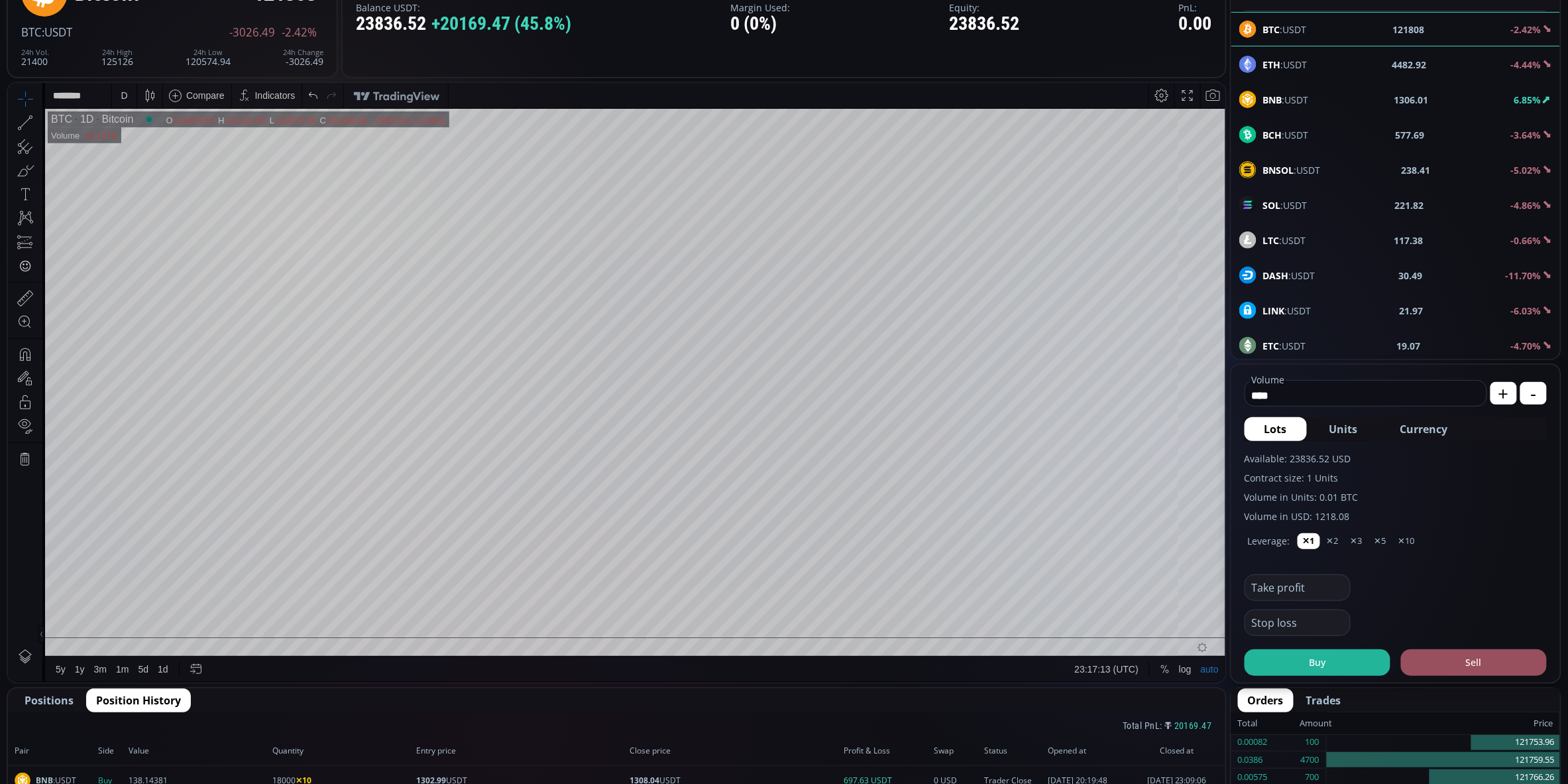
scroll to position [124, 0]
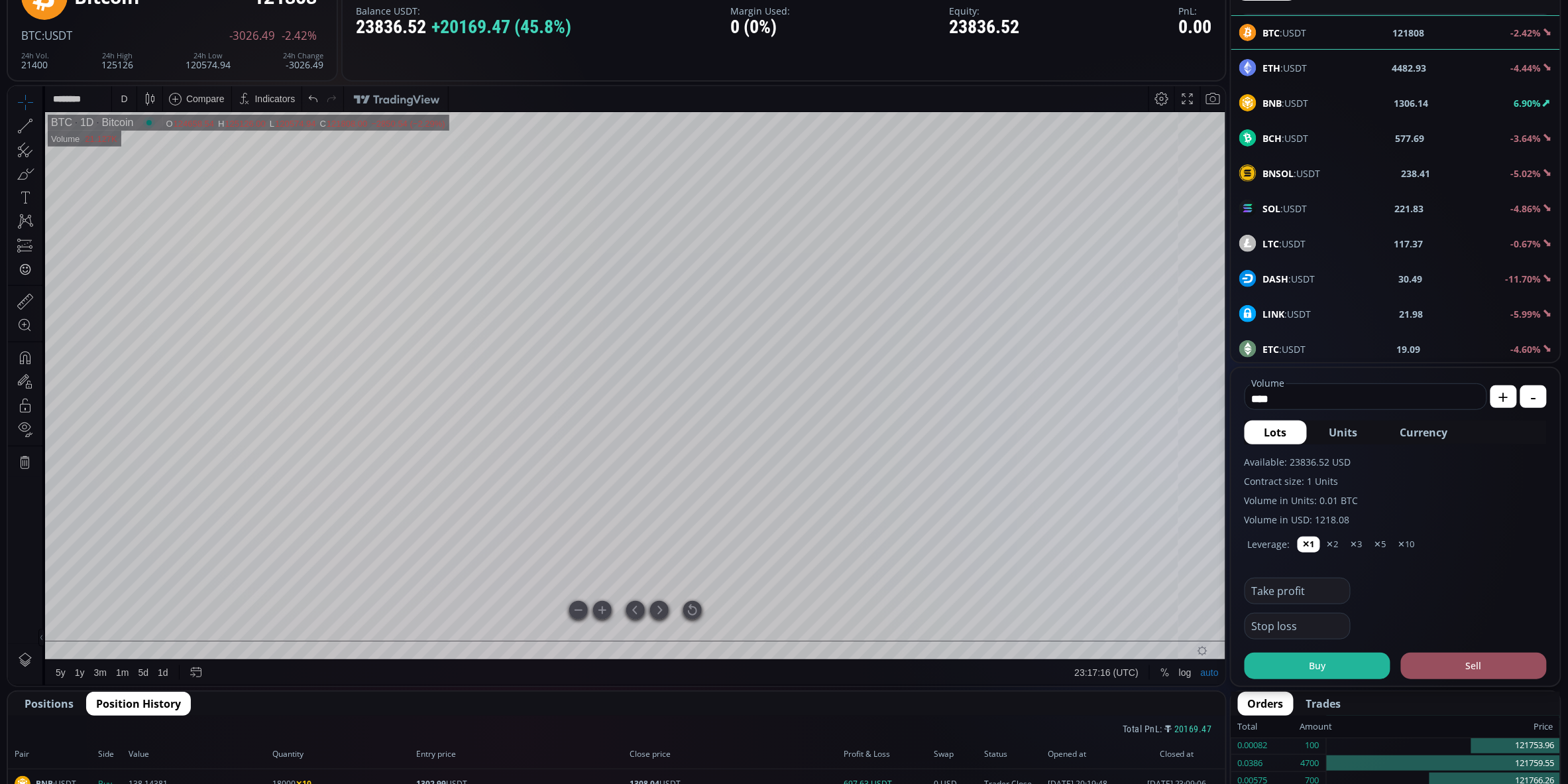
click at [694, 609] on div at bounding box center [693, 609] width 19 height 19
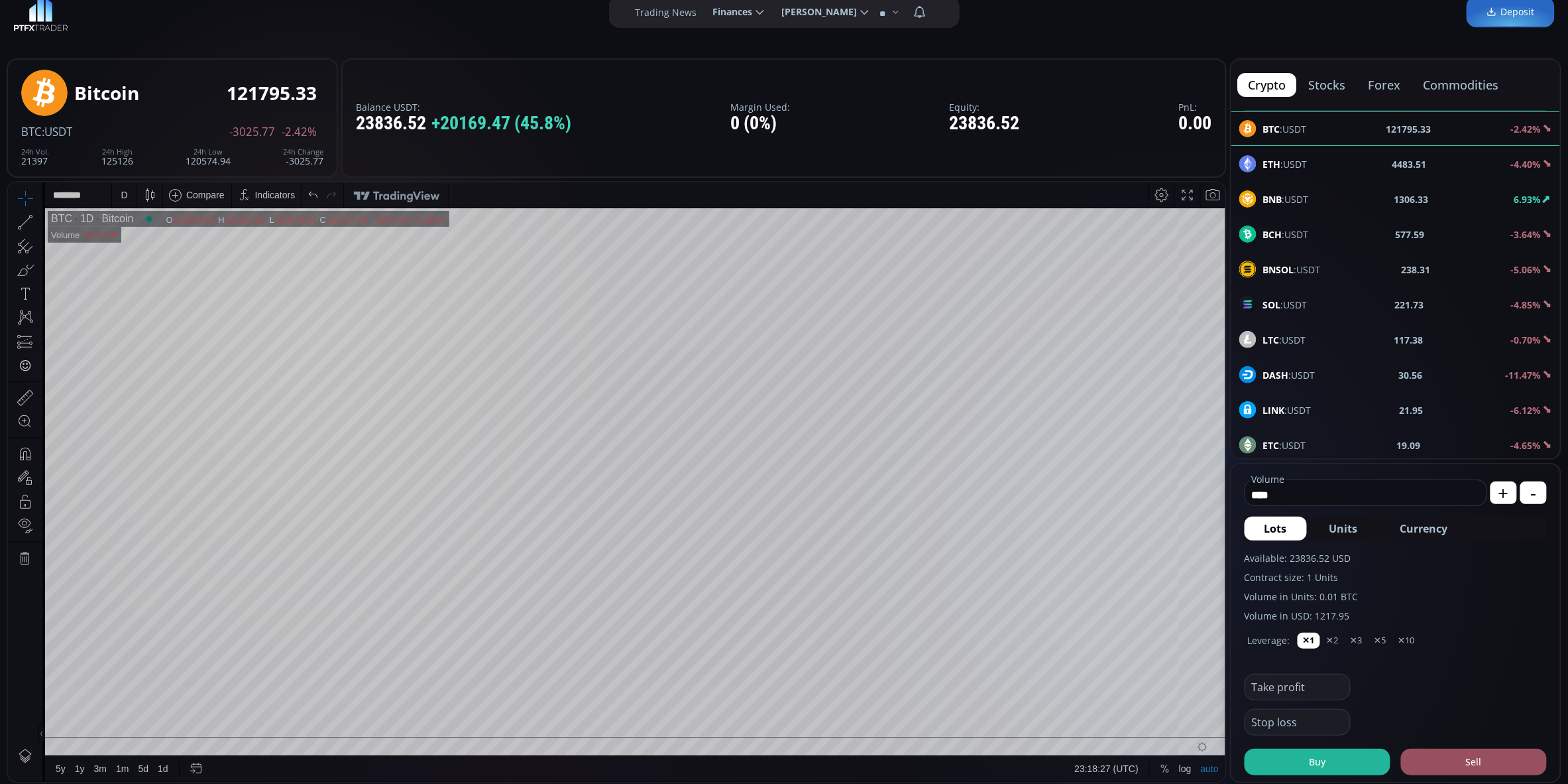
scroll to position [0, 0]
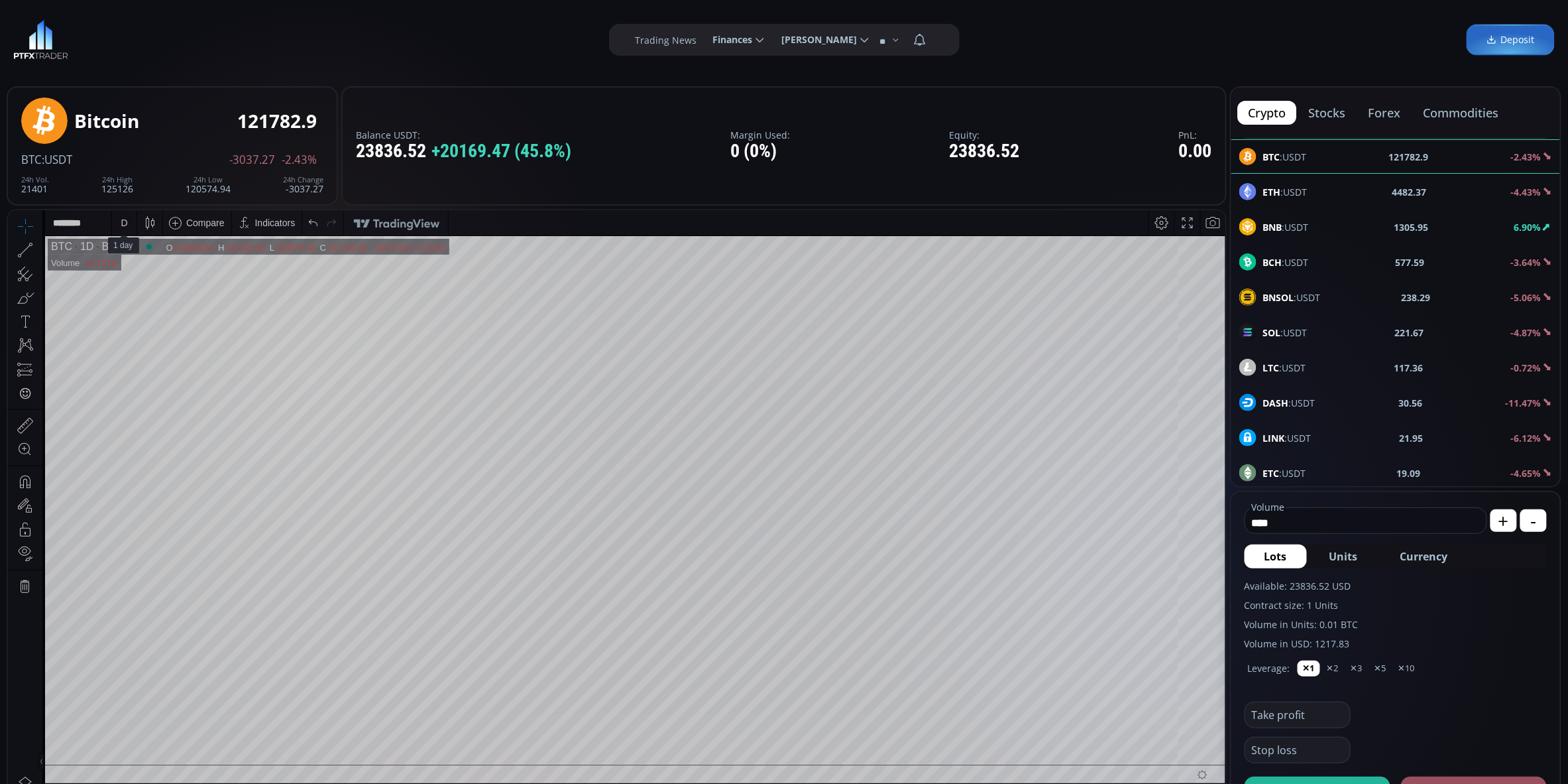
click at [129, 219] on div "D" at bounding box center [124, 222] width 12 height 25
click at [138, 382] on div "1 hour" at bounding box center [133, 380] width 26 height 11
click at [126, 228] on div "1 h" at bounding box center [124, 222] width 12 height 25
click at [144, 339] on div "30 minutes" at bounding box center [142, 334] width 45 height 11
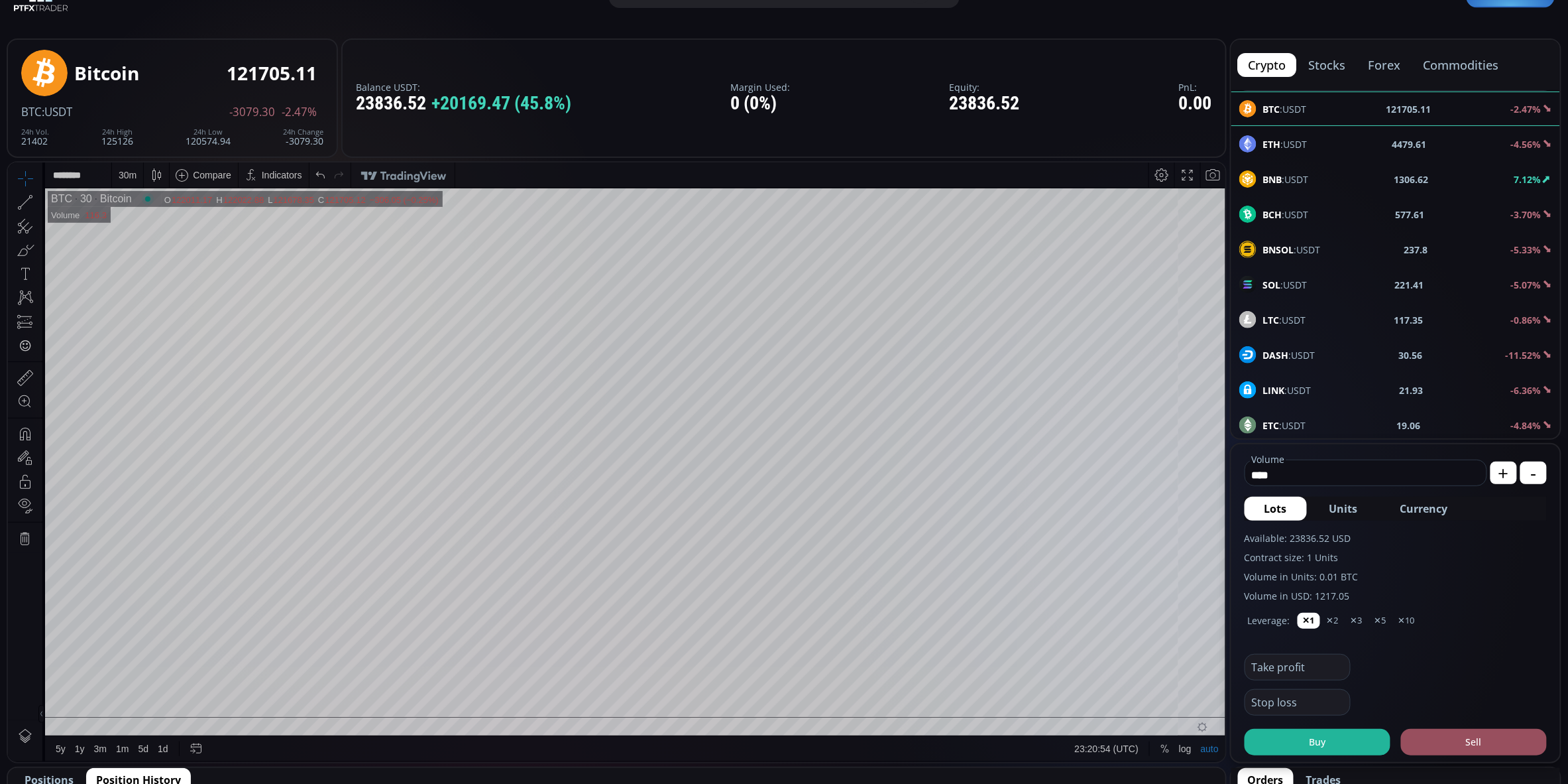
scroll to position [49, 0]
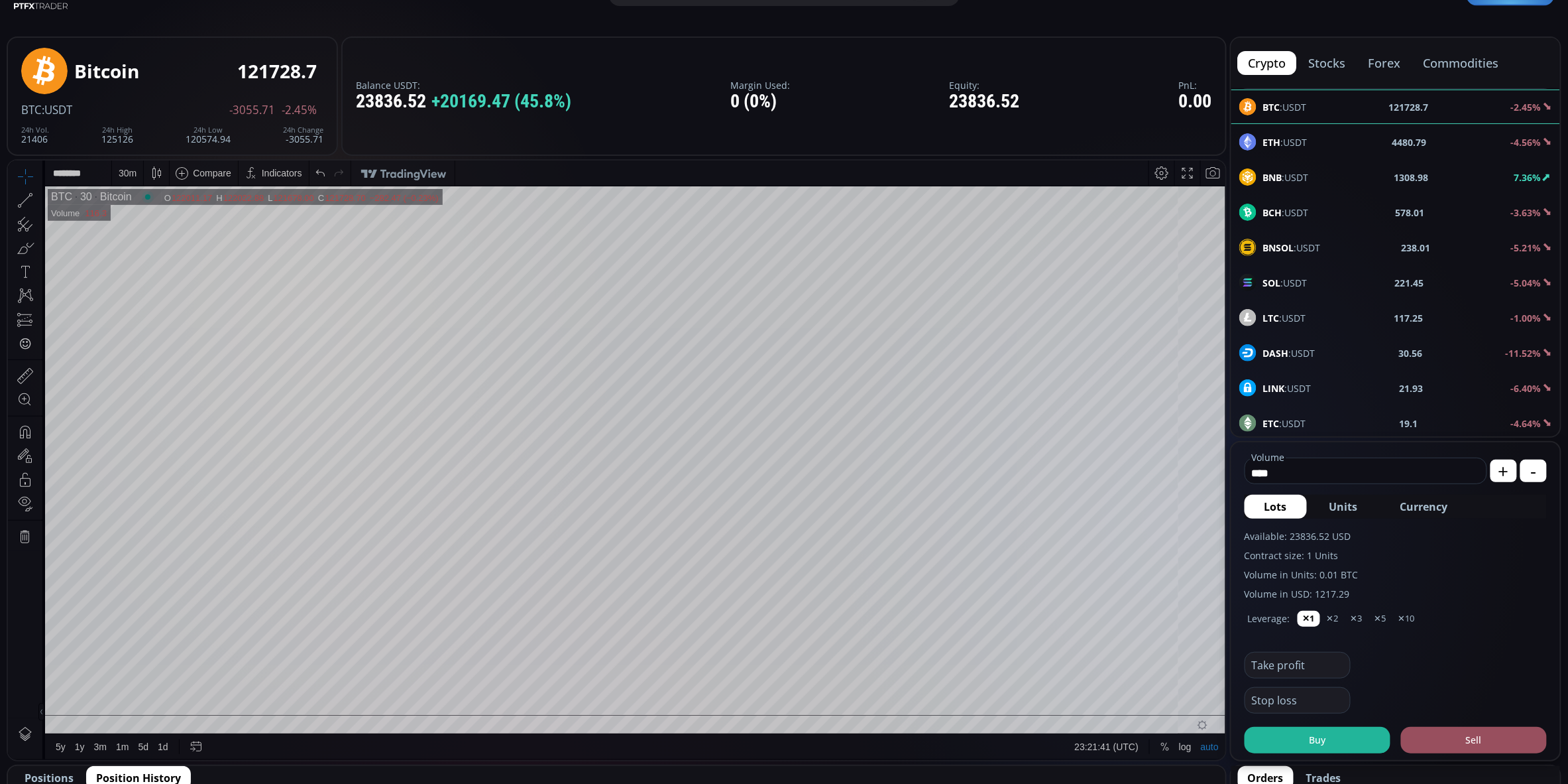
click at [130, 171] on div "30 m" at bounding box center [127, 172] width 18 height 11
click at [153, 260] on div "15 minutes" at bounding box center [142, 263] width 45 height 11
click at [129, 174] on div "15 m" at bounding box center [127, 172] width 18 height 11
click at [137, 243] on div "5 minutes" at bounding box center [140, 242] width 40 height 11
click at [130, 178] on div "5 m" at bounding box center [125, 172] width 12 height 25
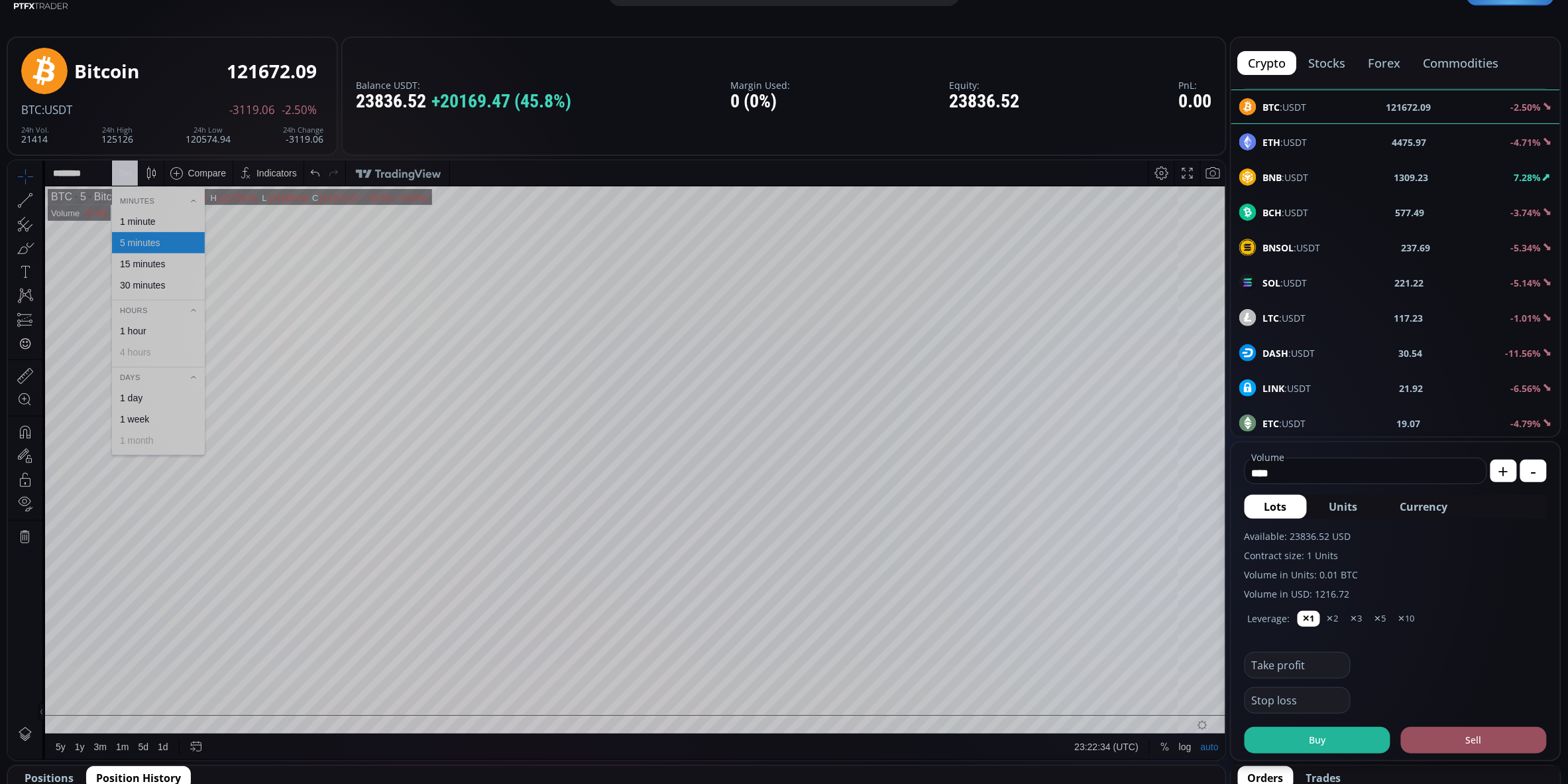
click at [144, 219] on div "1 minute" at bounding box center [137, 221] width 36 height 11
click at [1400, 171] on b "1309.24" at bounding box center [1411, 178] width 35 height 14
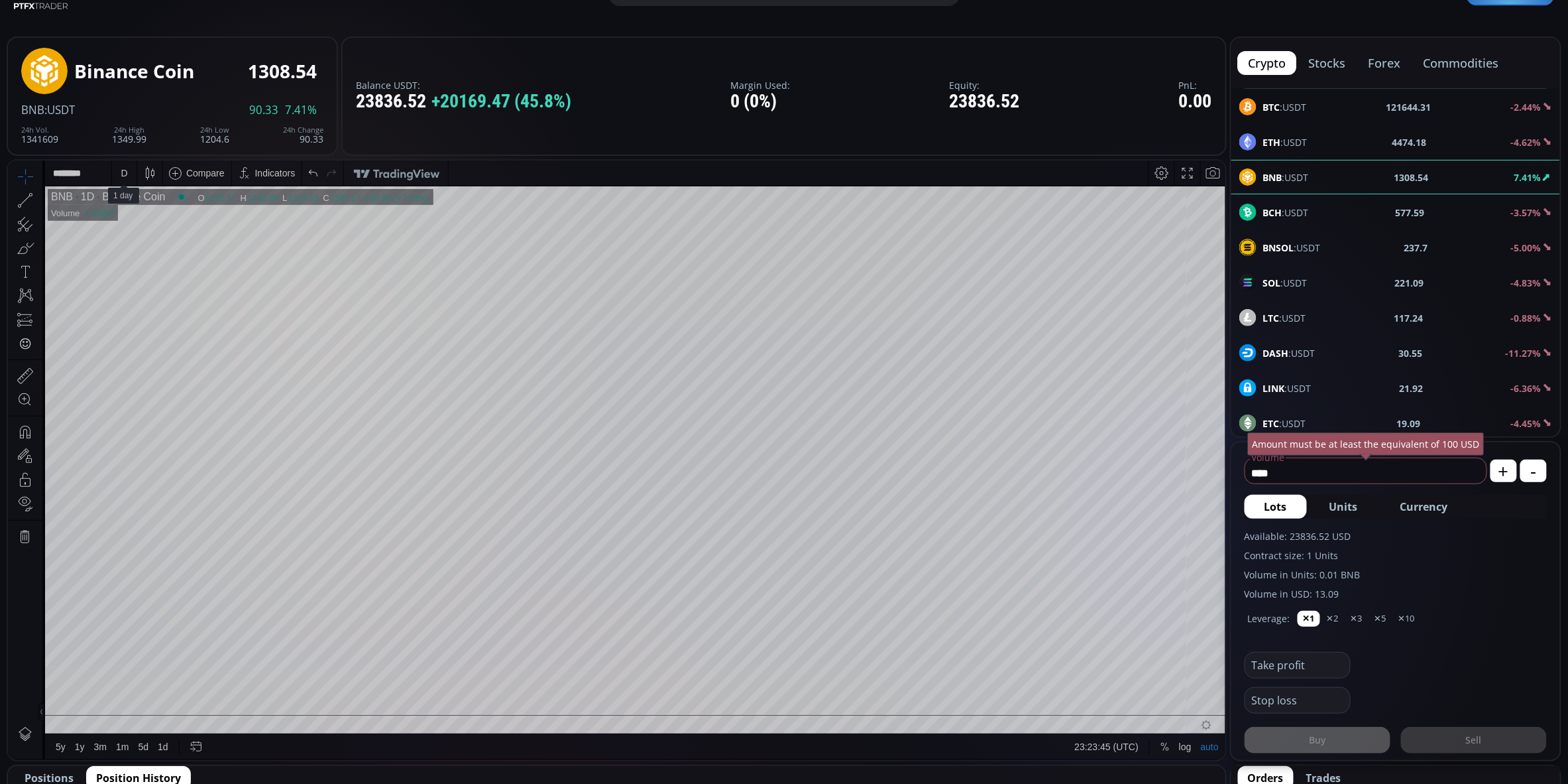
click at [127, 180] on div "D" at bounding box center [124, 172] width 12 height 25
click at [134, 330] on div "1 hour" at bounding box center [133, 331] width 26 height 11
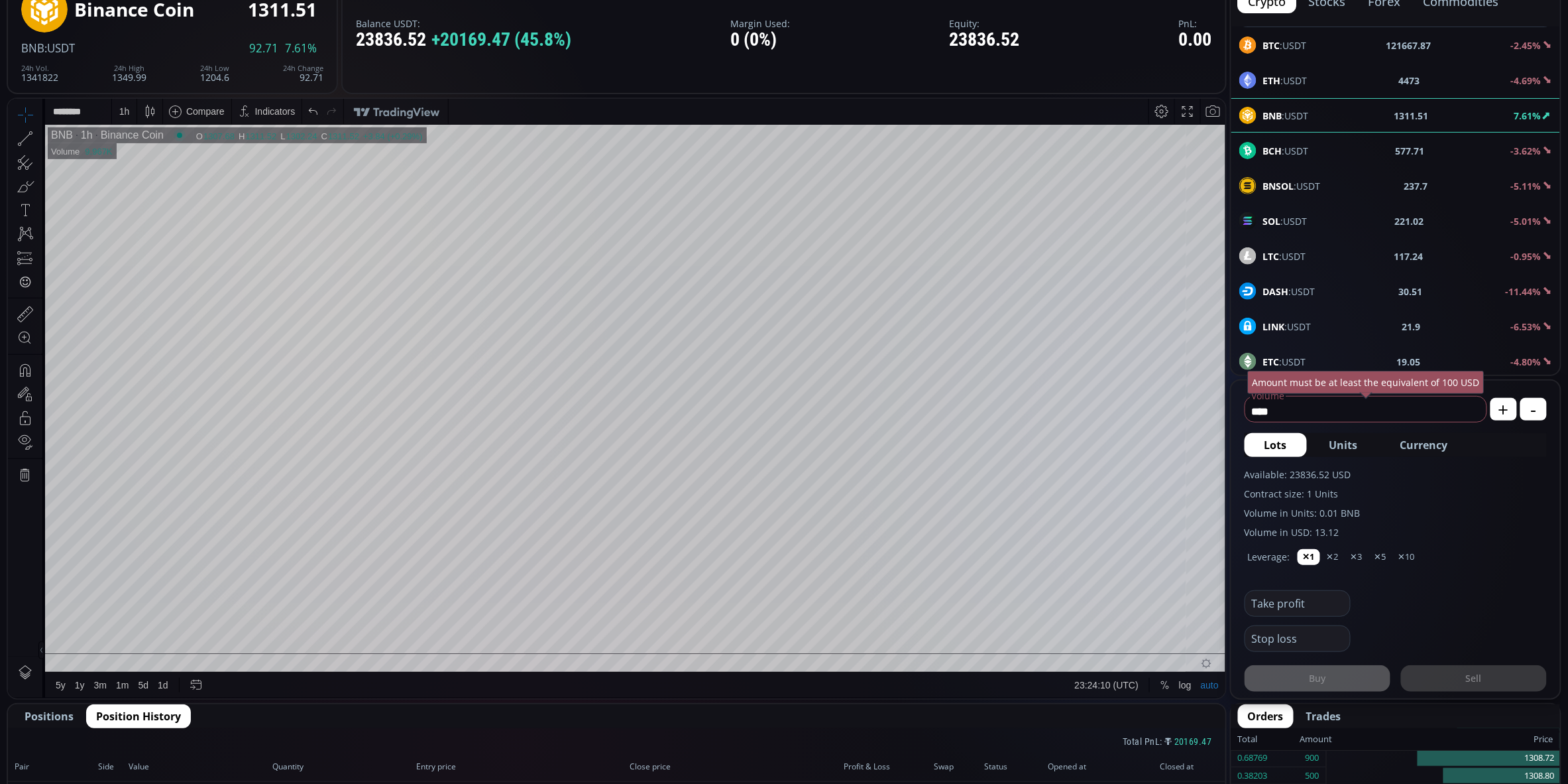
scroll to position [110, 0]
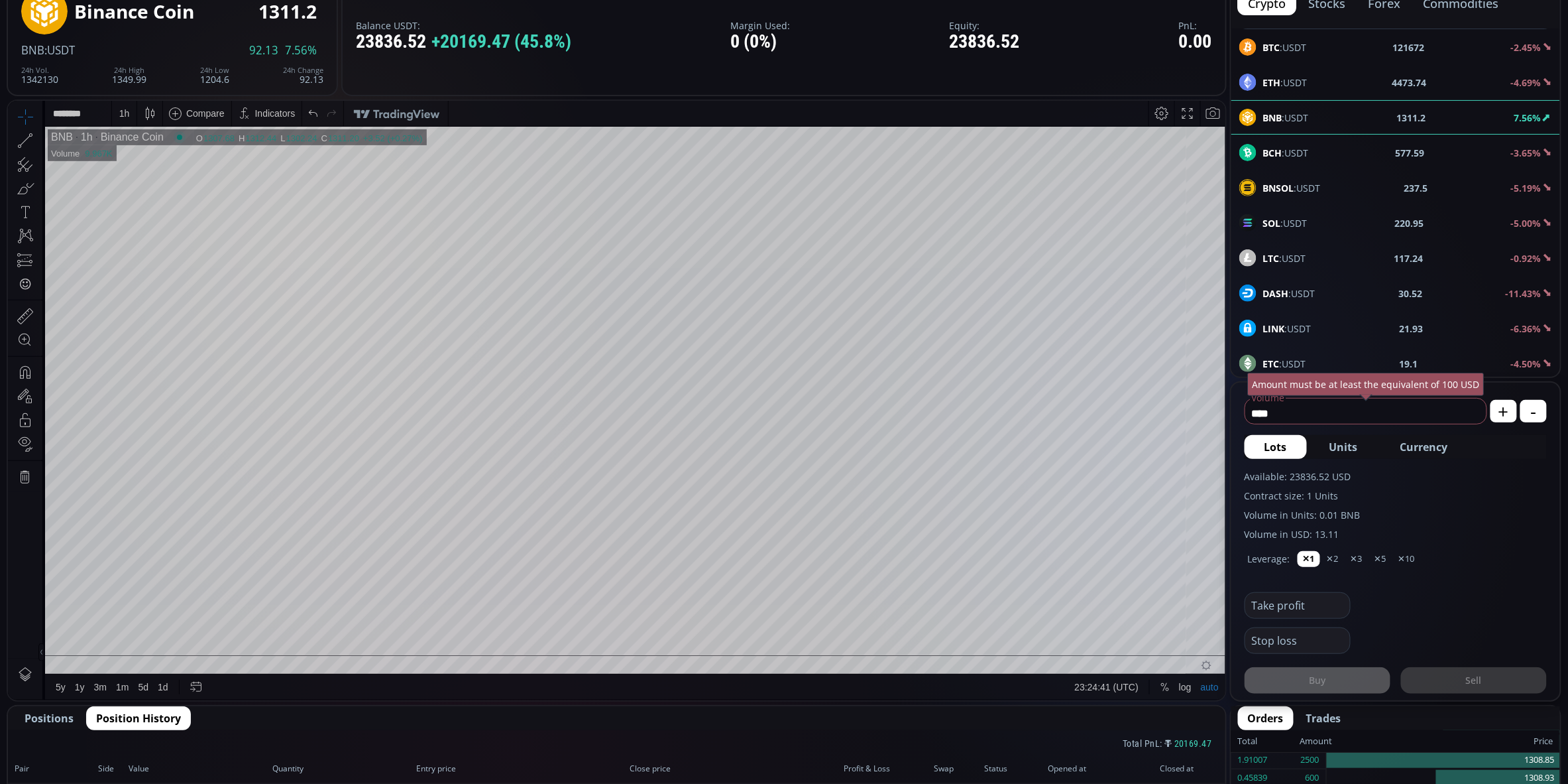
click at [127, 115] on div "1 h" at bounding box center [124, 113] width 11 height 11
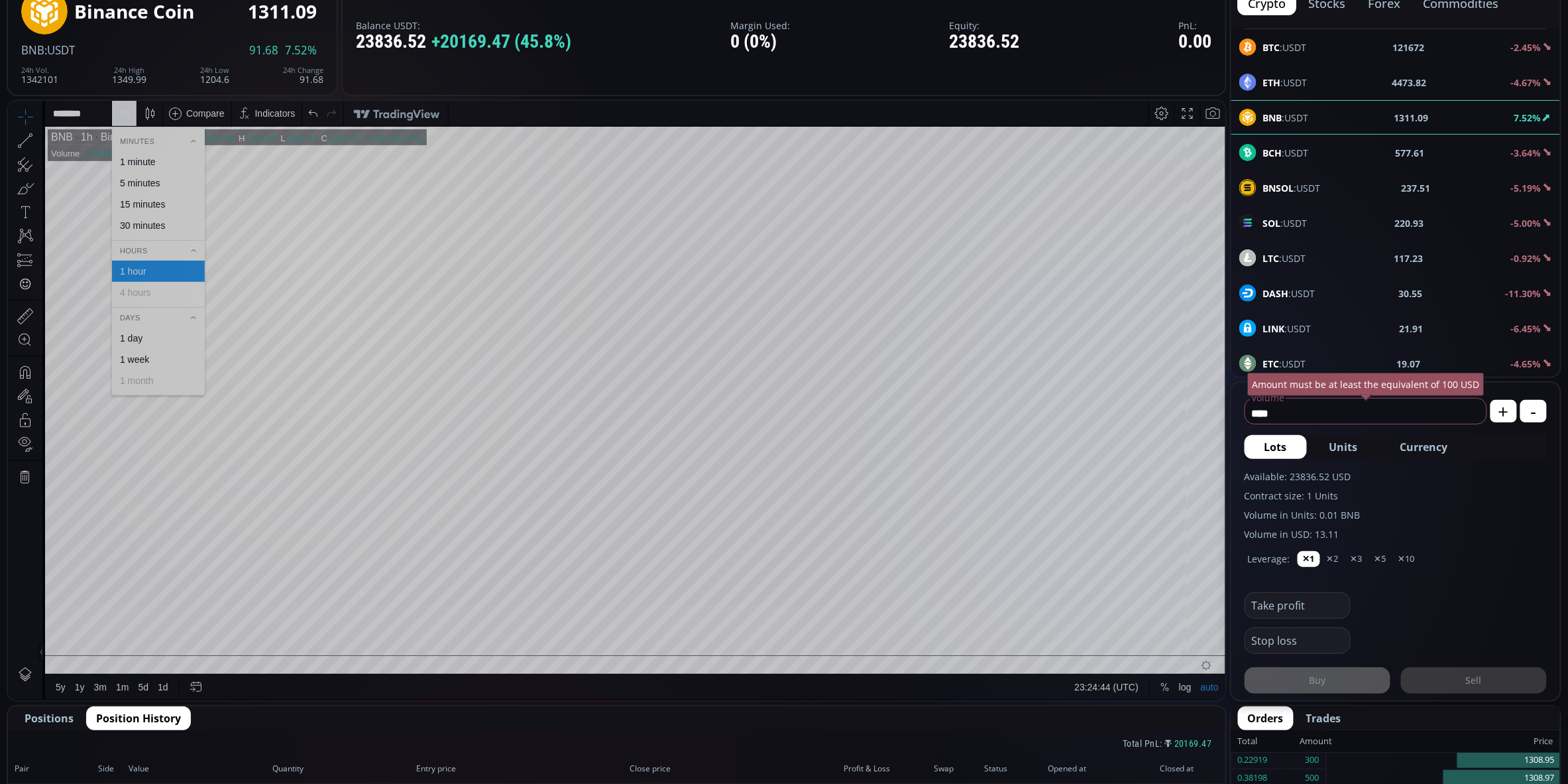
click at [136, 222] on div "30 minutes" at bounding box center [142, 225] width 45 height 11
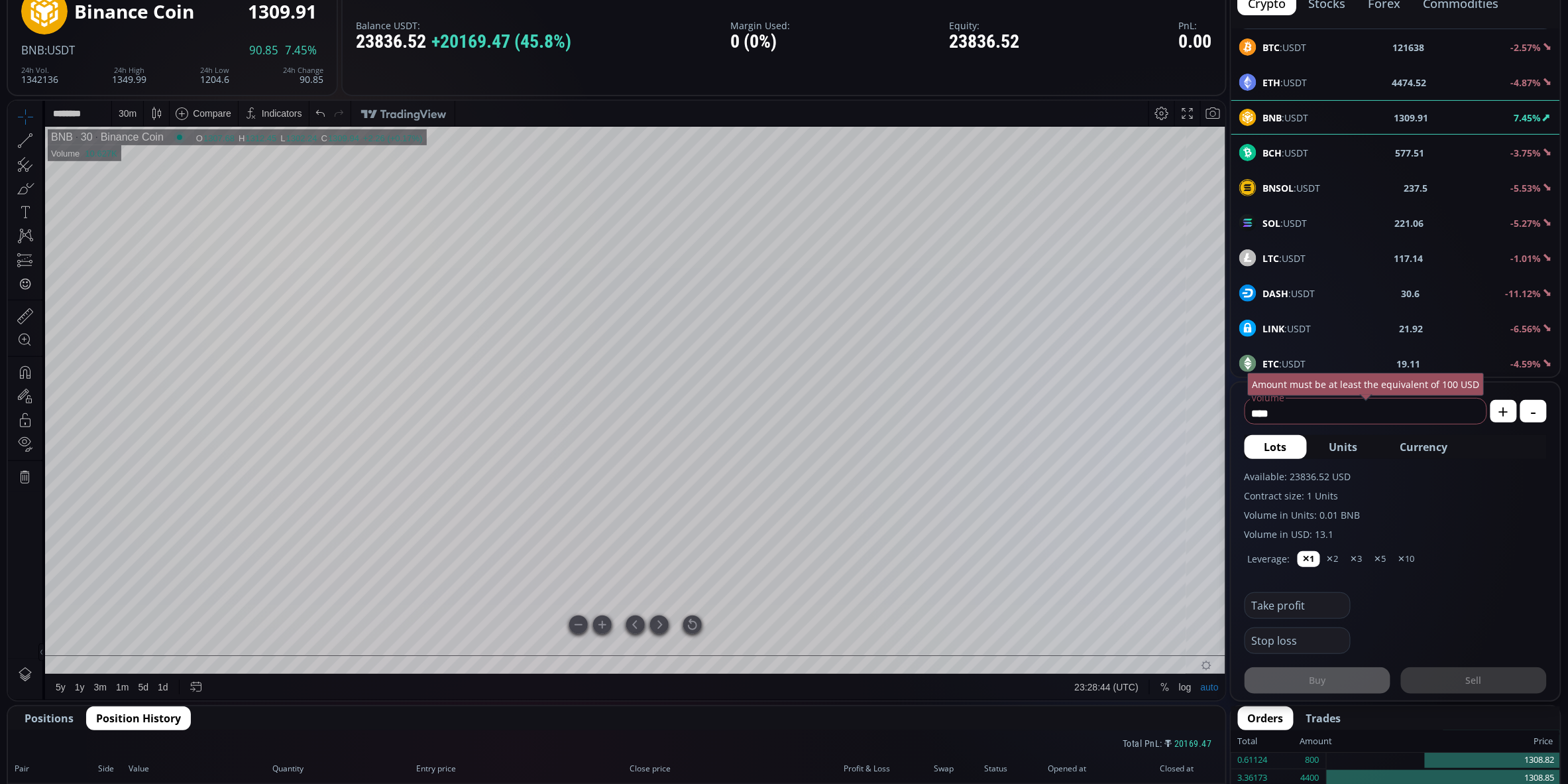
click at [692, 624] on div at bounding box center [693, 624] width 19 height 19
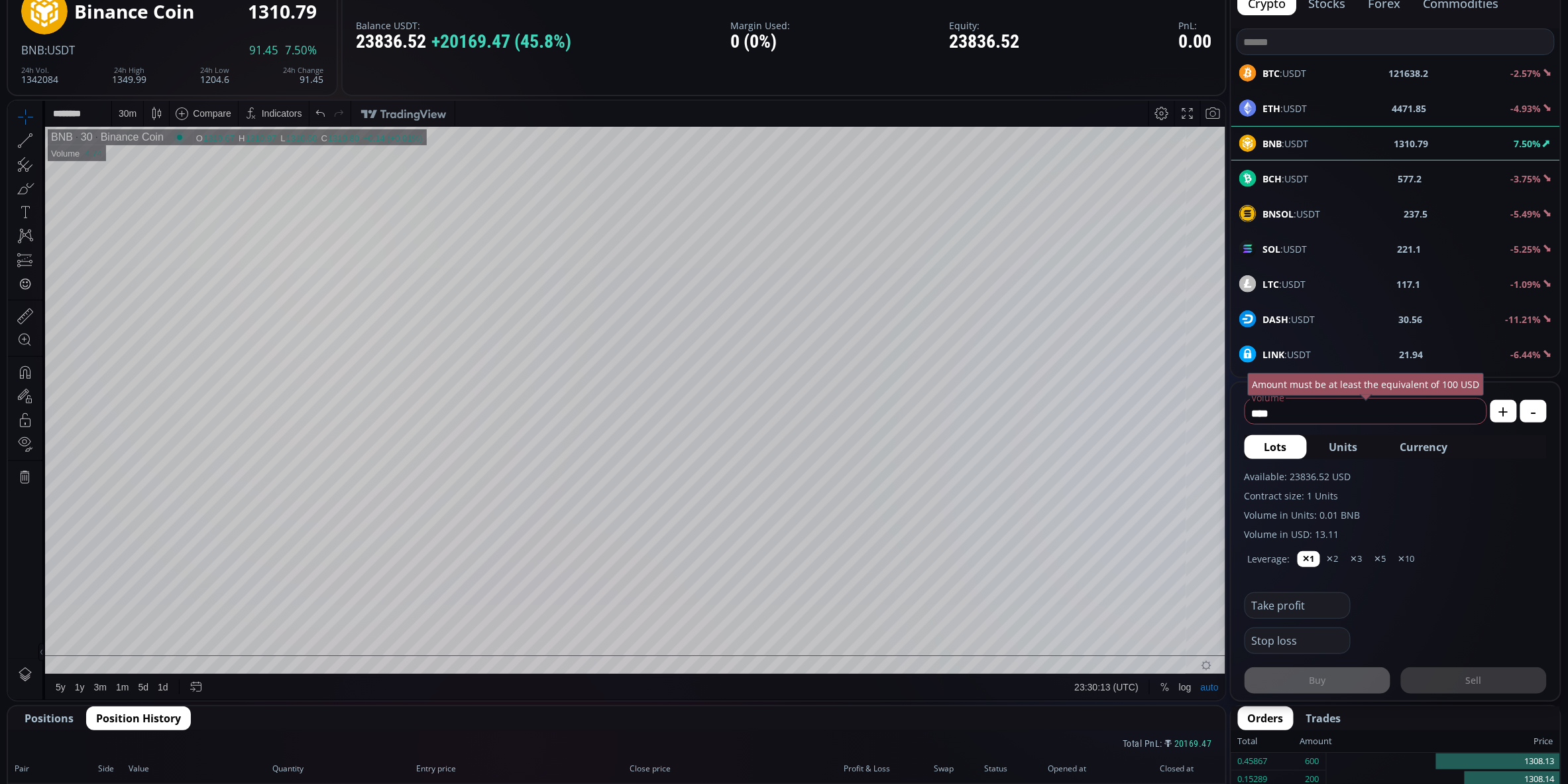
scroll to position [25, 0]
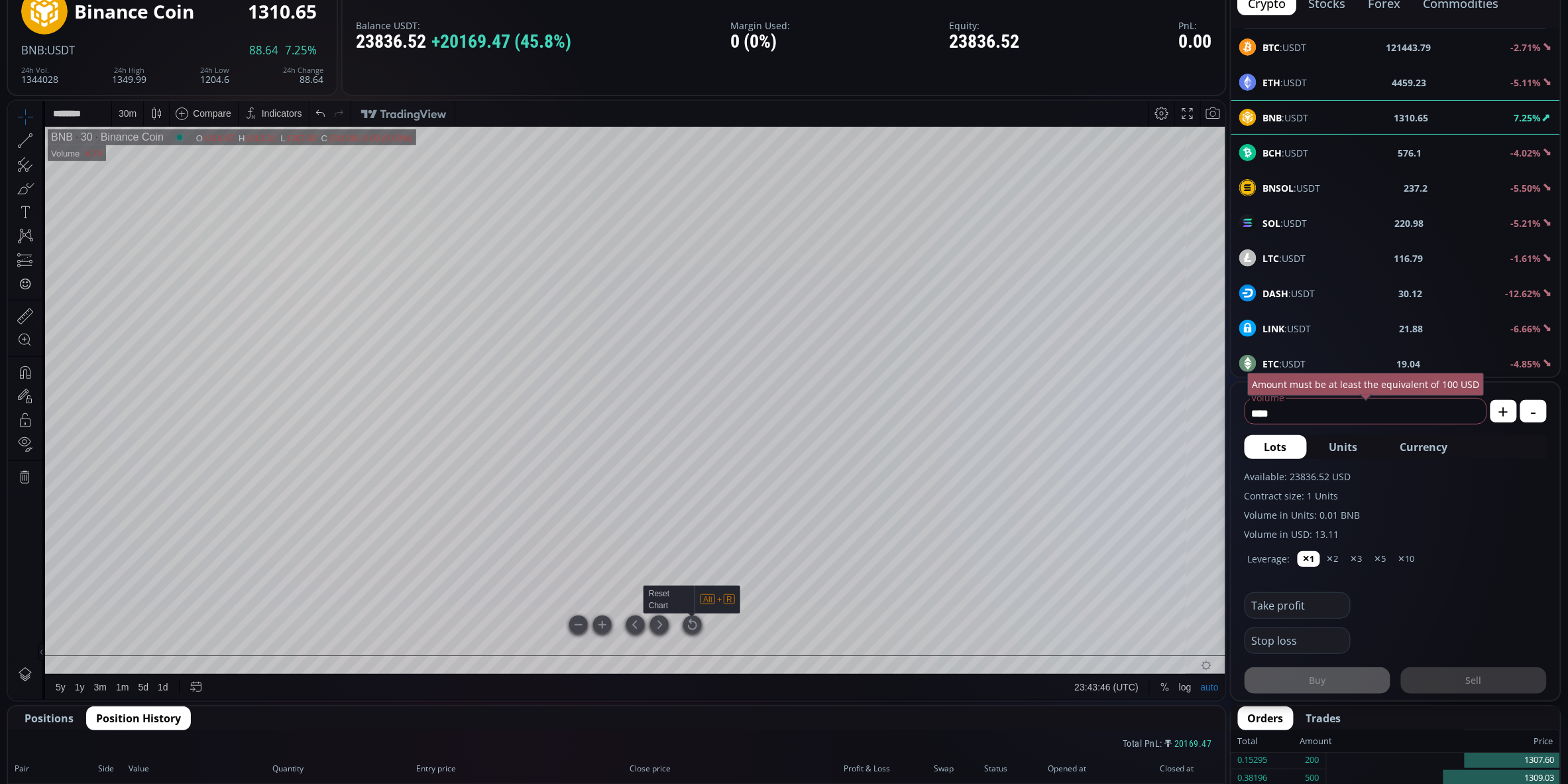
click at [695, 628] on div at bounding box center [693, 624] width 19 height 19
click at [132, 117] on div "30 m" at bounding box center [127, 113] width 18 height 11
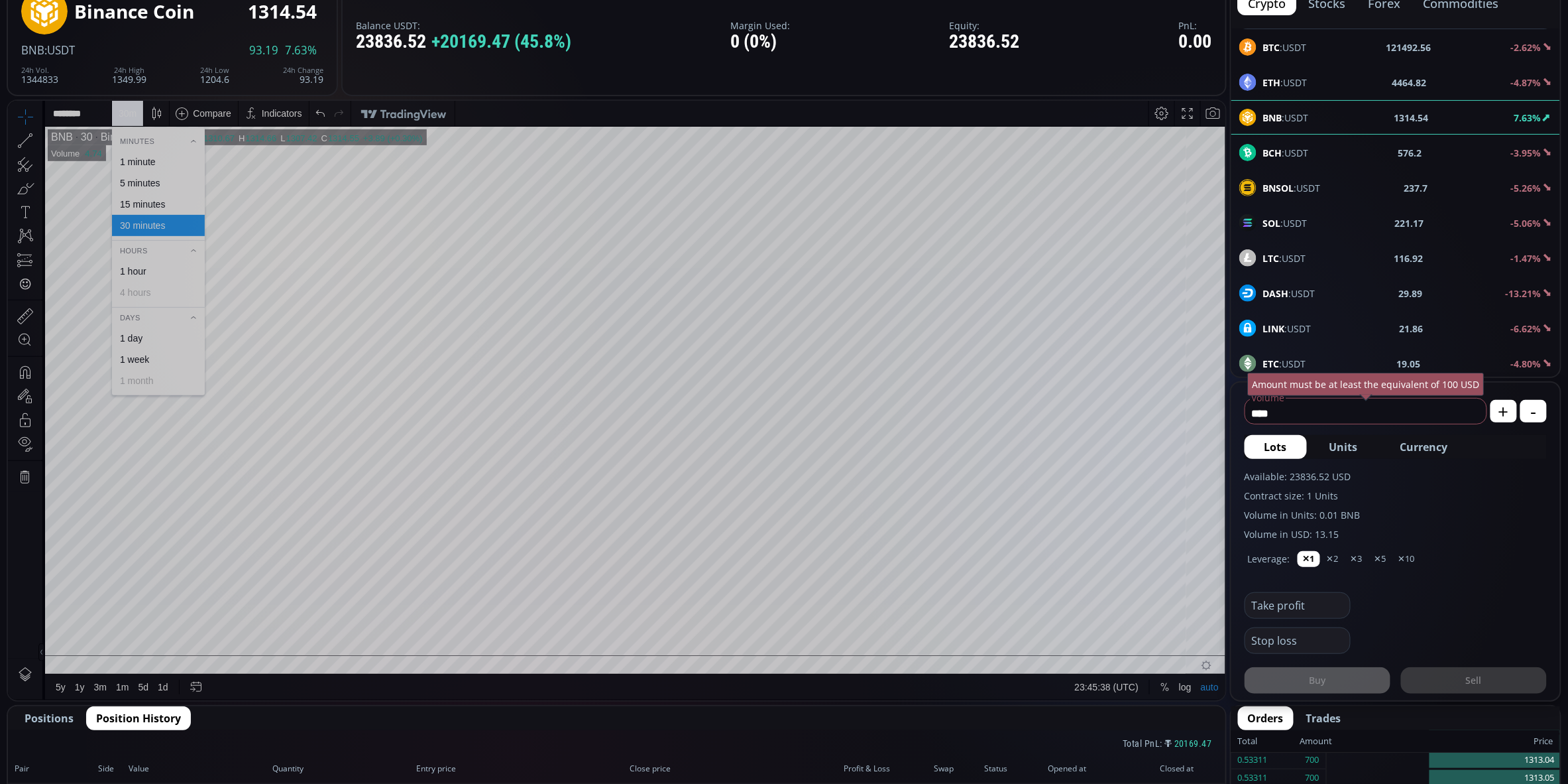
click at [141, 160] on div "1 minute" at bounding box center [137, 161] width 36 height 11
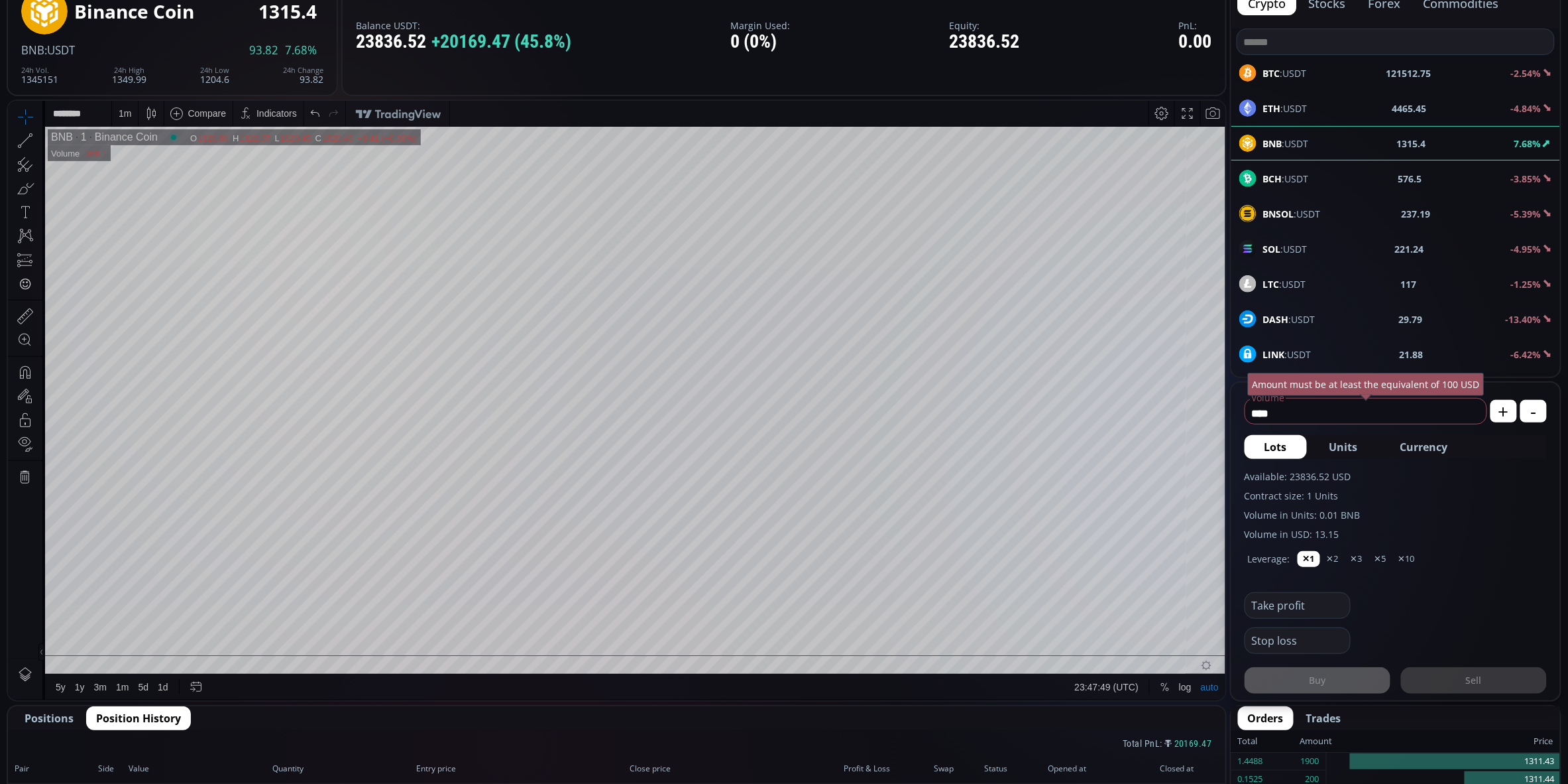
scroll to position [25, 0]
